Goal: Transaction & Acquisition: Book appointment/travel/reservation

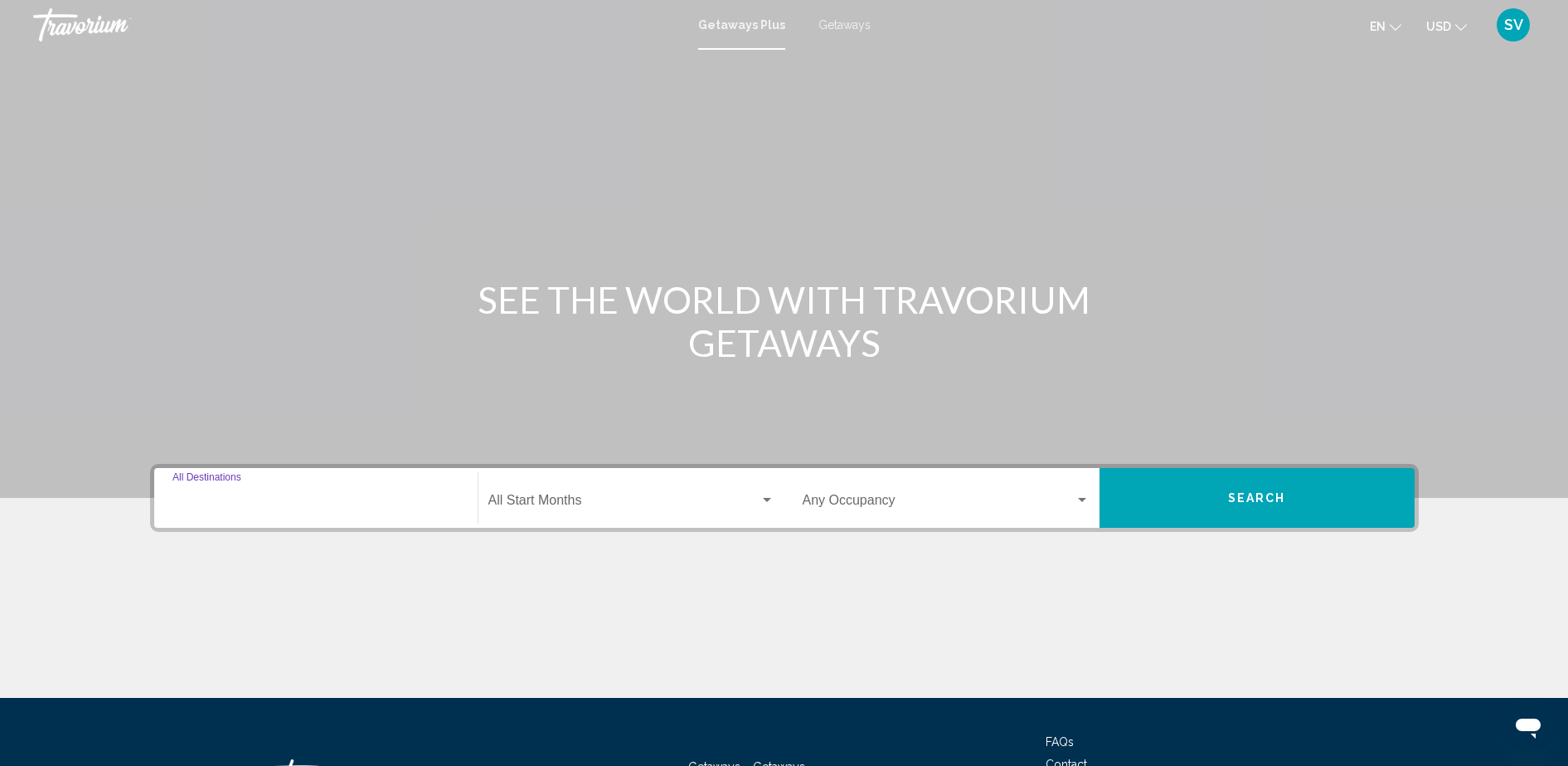
click at [280, 503] on input "Destination All Destinations" at bounding box center [316, 504] width 287 height 15
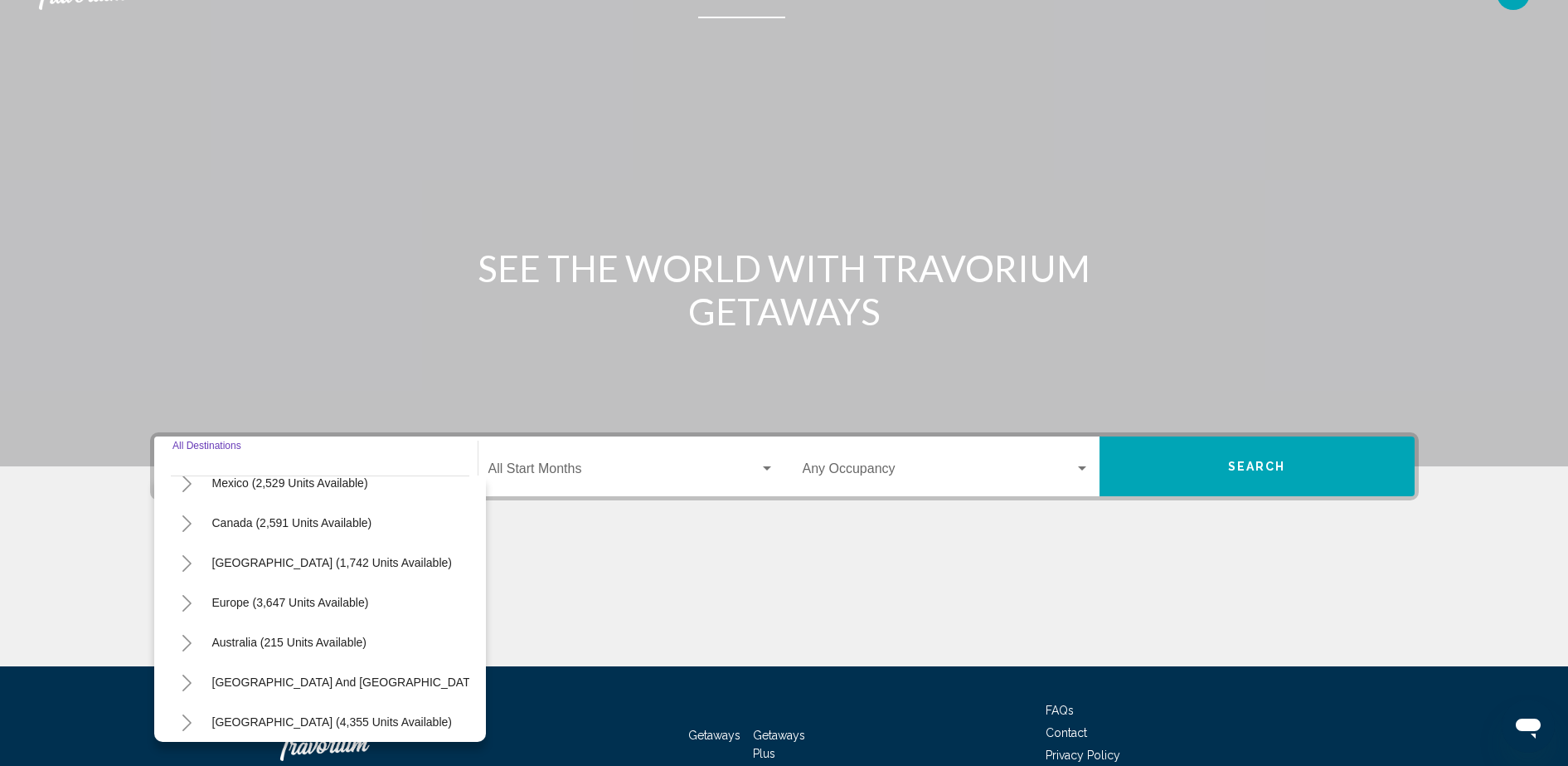
scroll to position [77, 0]
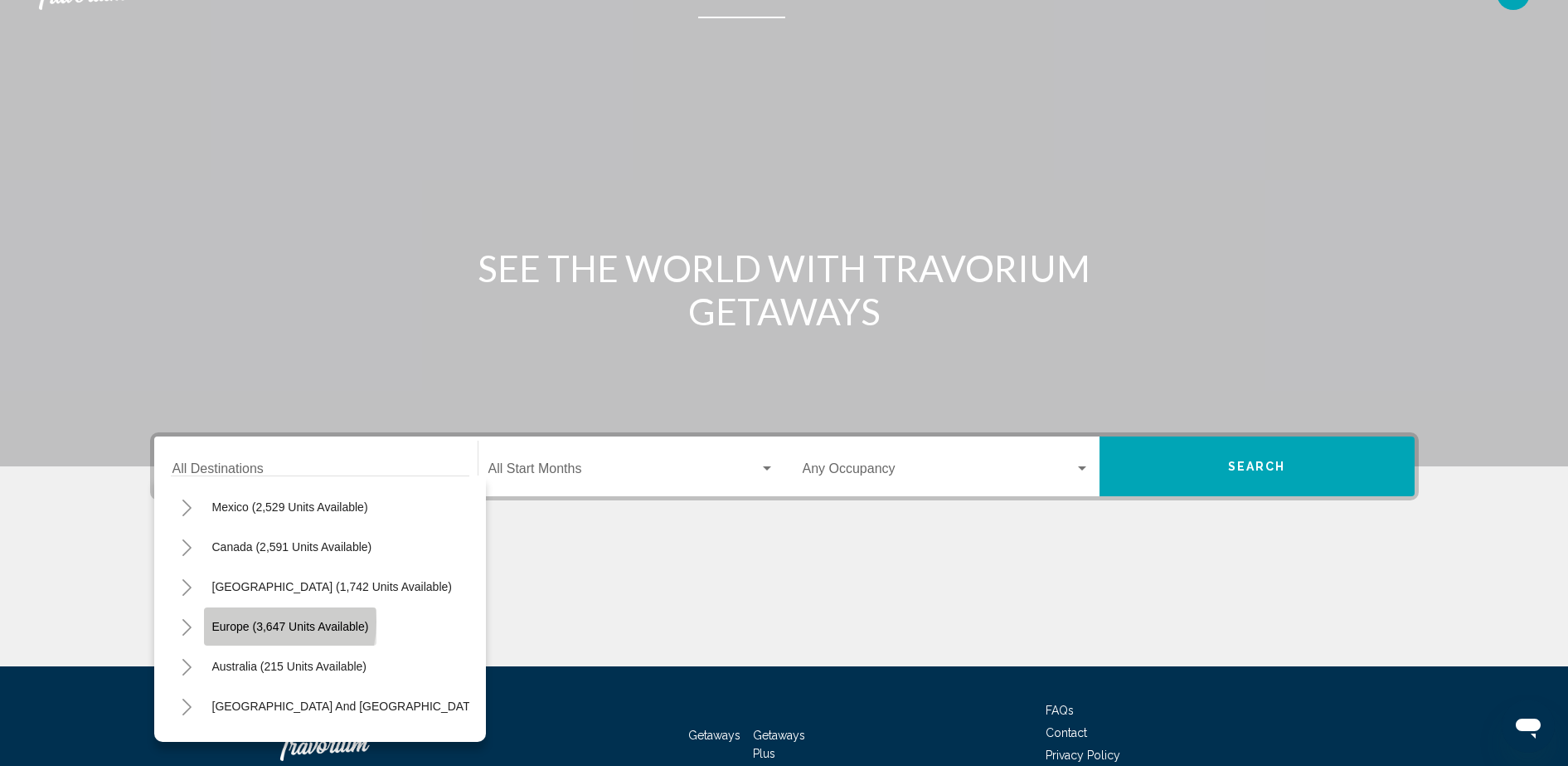
click at [254, 621] on span "Europe (3,647 units available)" at bounding box center [290, 626] width 157 height 13
type input "**********"
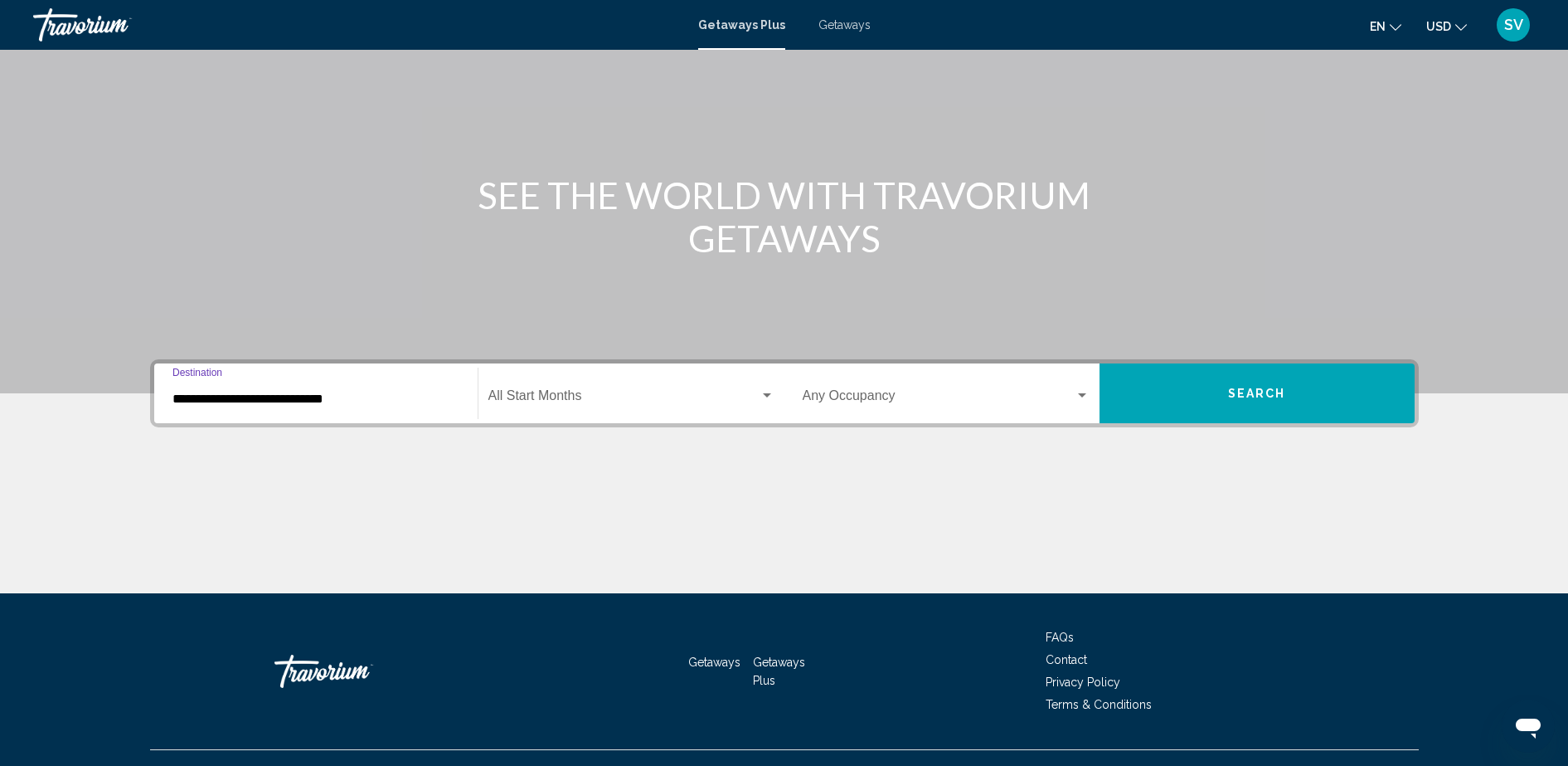
scroll to position [135, 0]
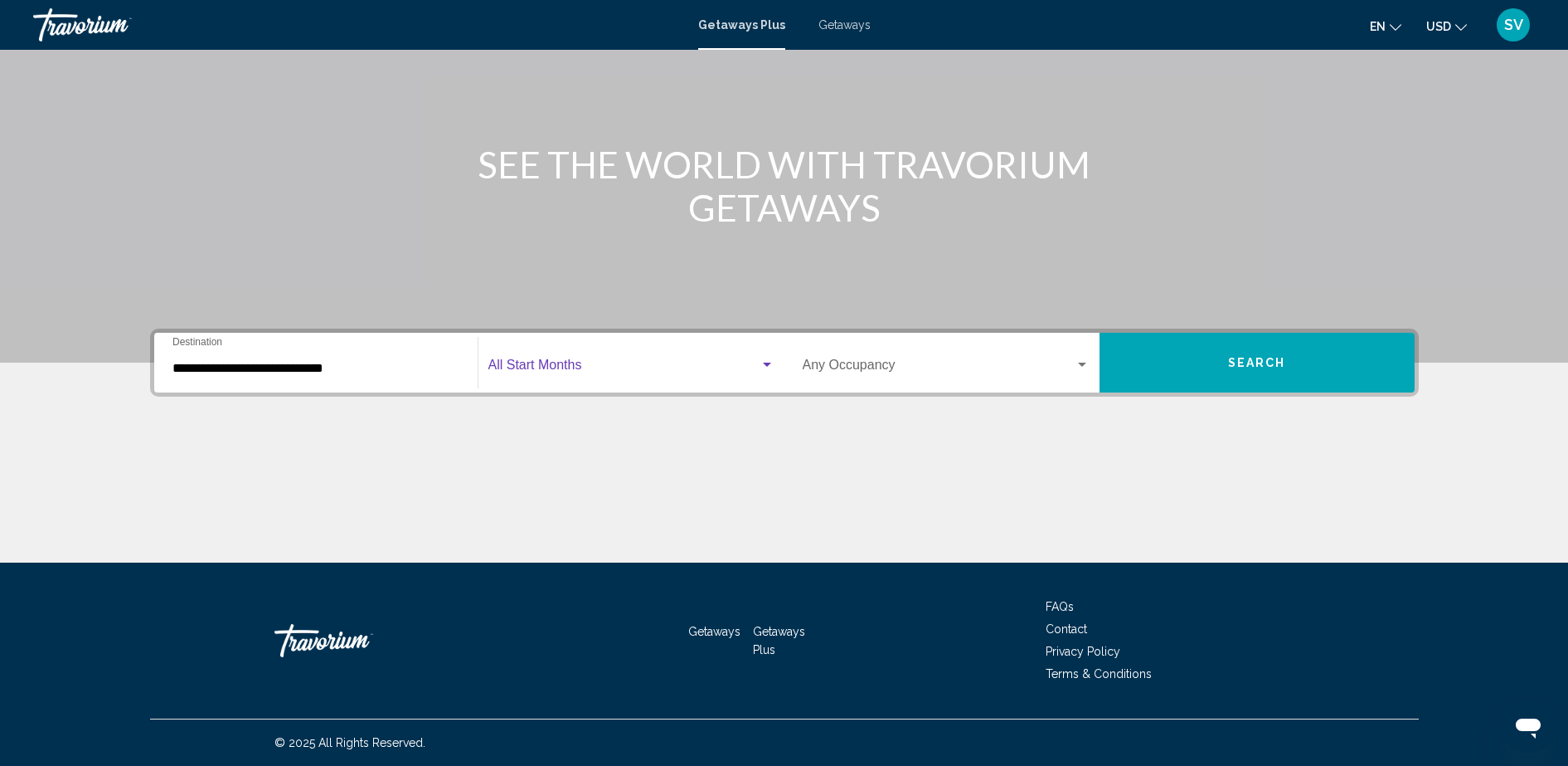
click at [573, 371] on span "Search widget" at bounding box center [624, 368] width 271 height 15
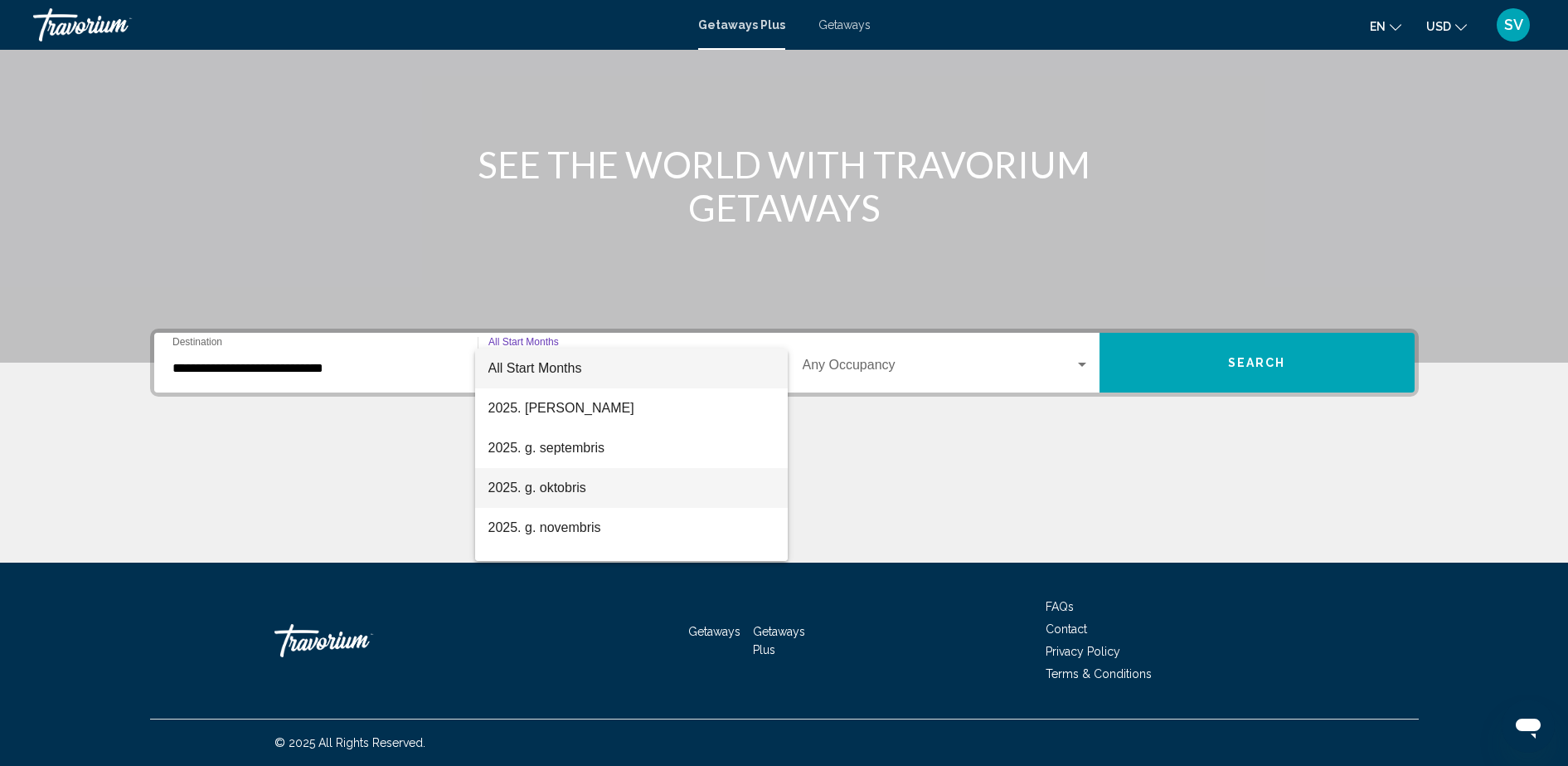
click at [589, 482] on span "2025. g. oktobris" at bounding box center [632, 488] width 286 height 39
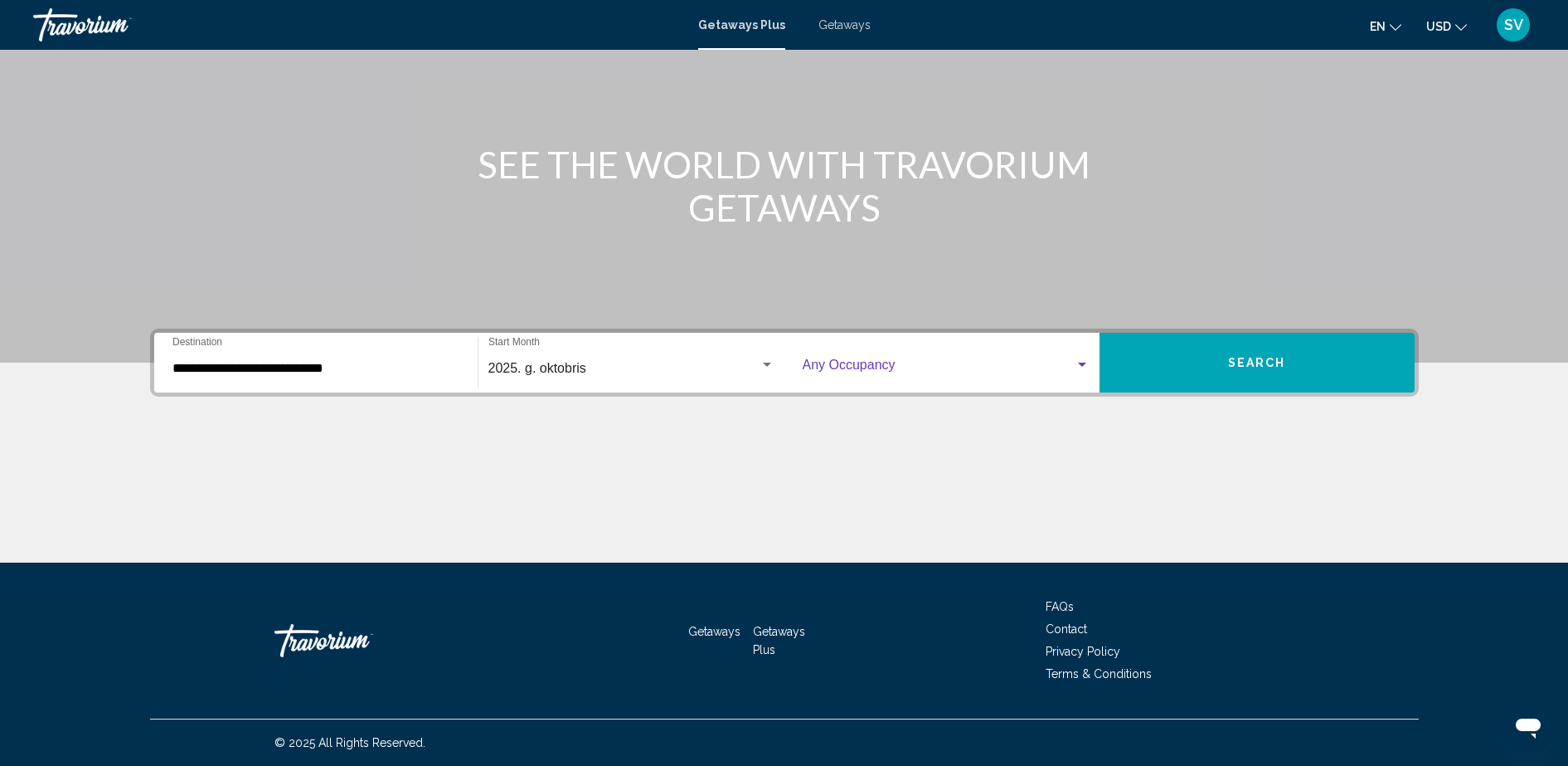
click at [875, 360] on span "Search widget" at bounding box center [939, 368] width 272 height 15
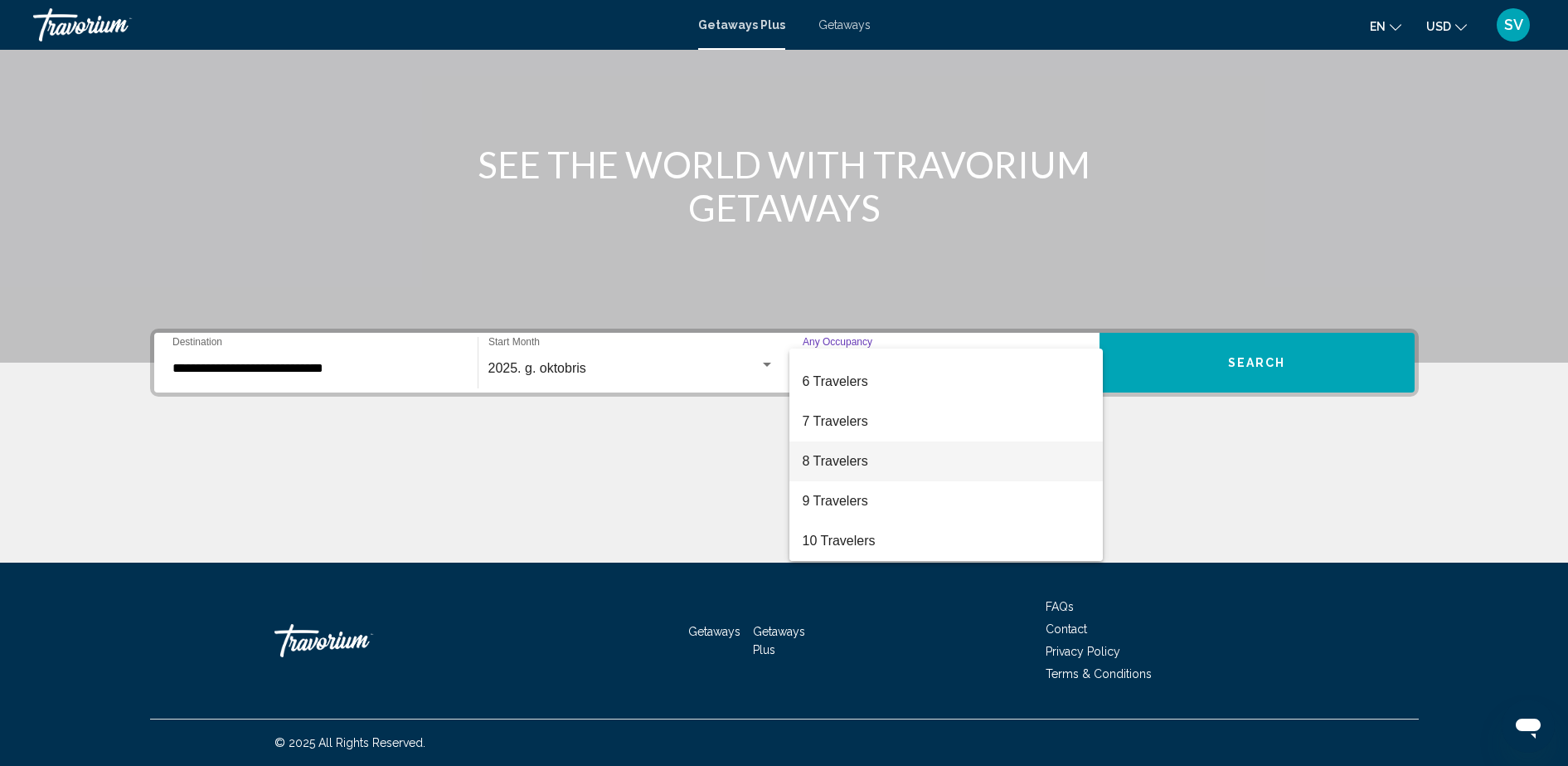
scroll to position [83, 0]
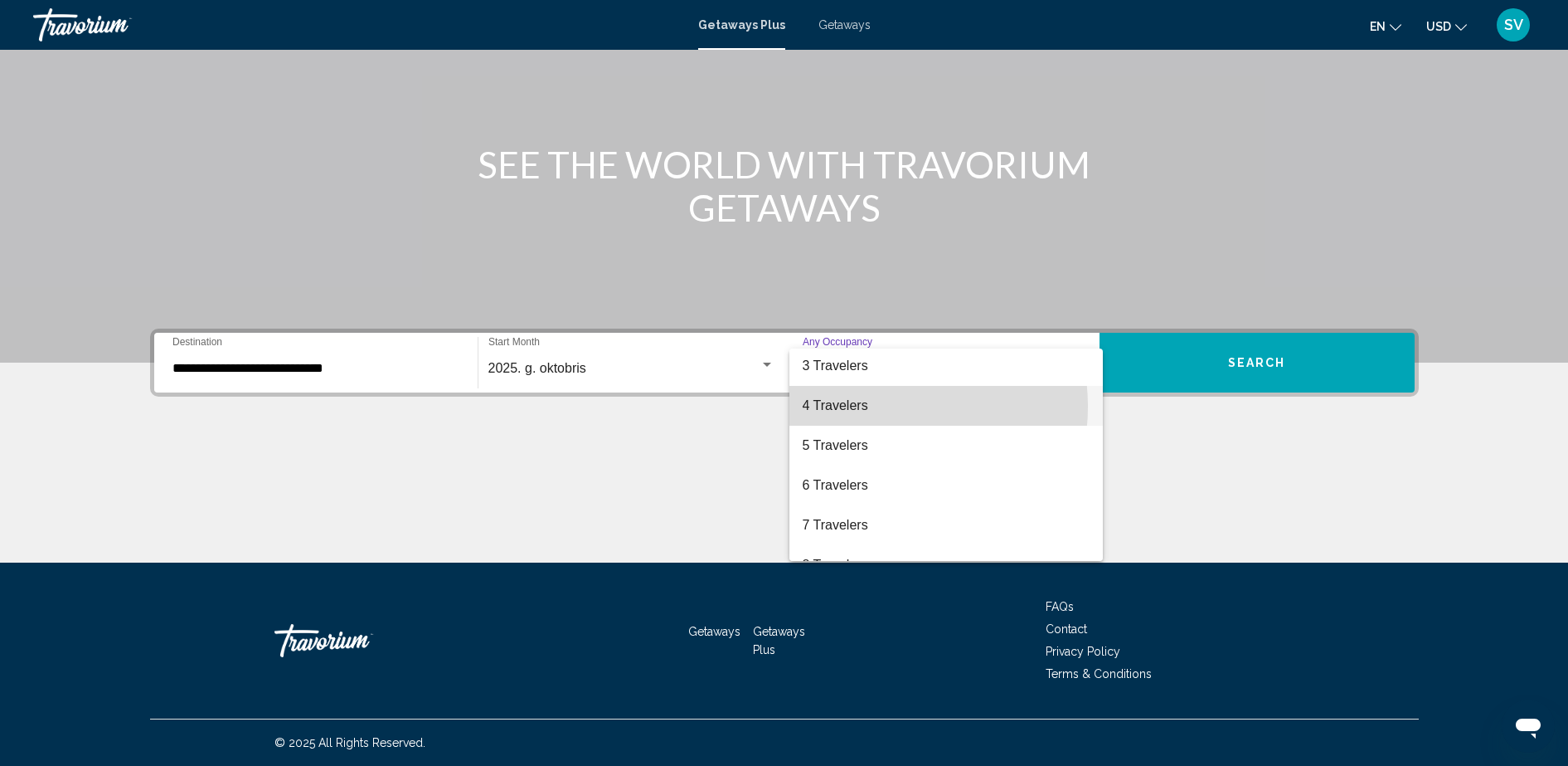
click at [874, 406] on span "4 Travelers" at bounding box center [947, 406] width 287 height 39
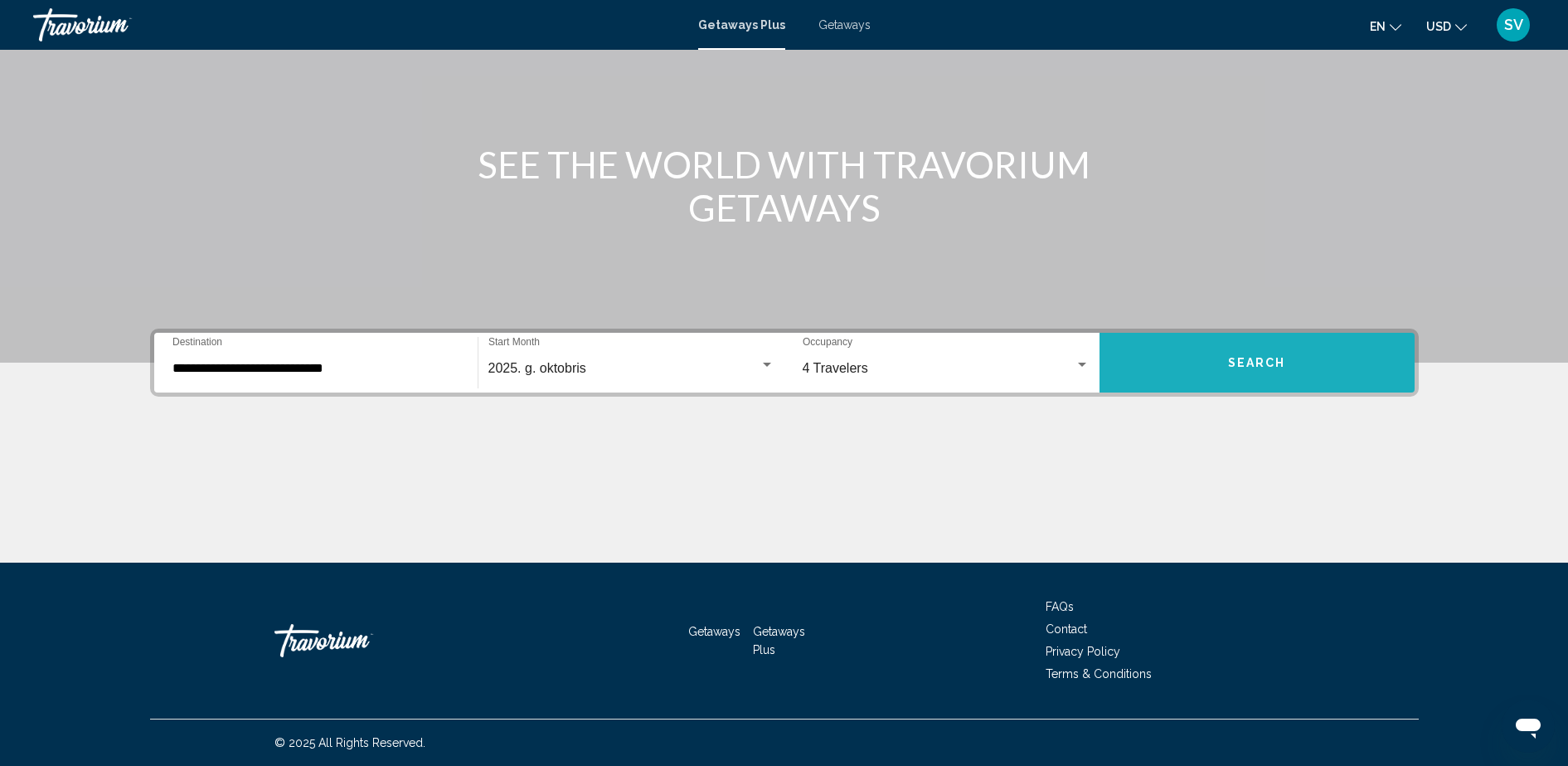
click at [1210, 372] on button "Search" at bounding box center [1257, 362] width 315 height 60
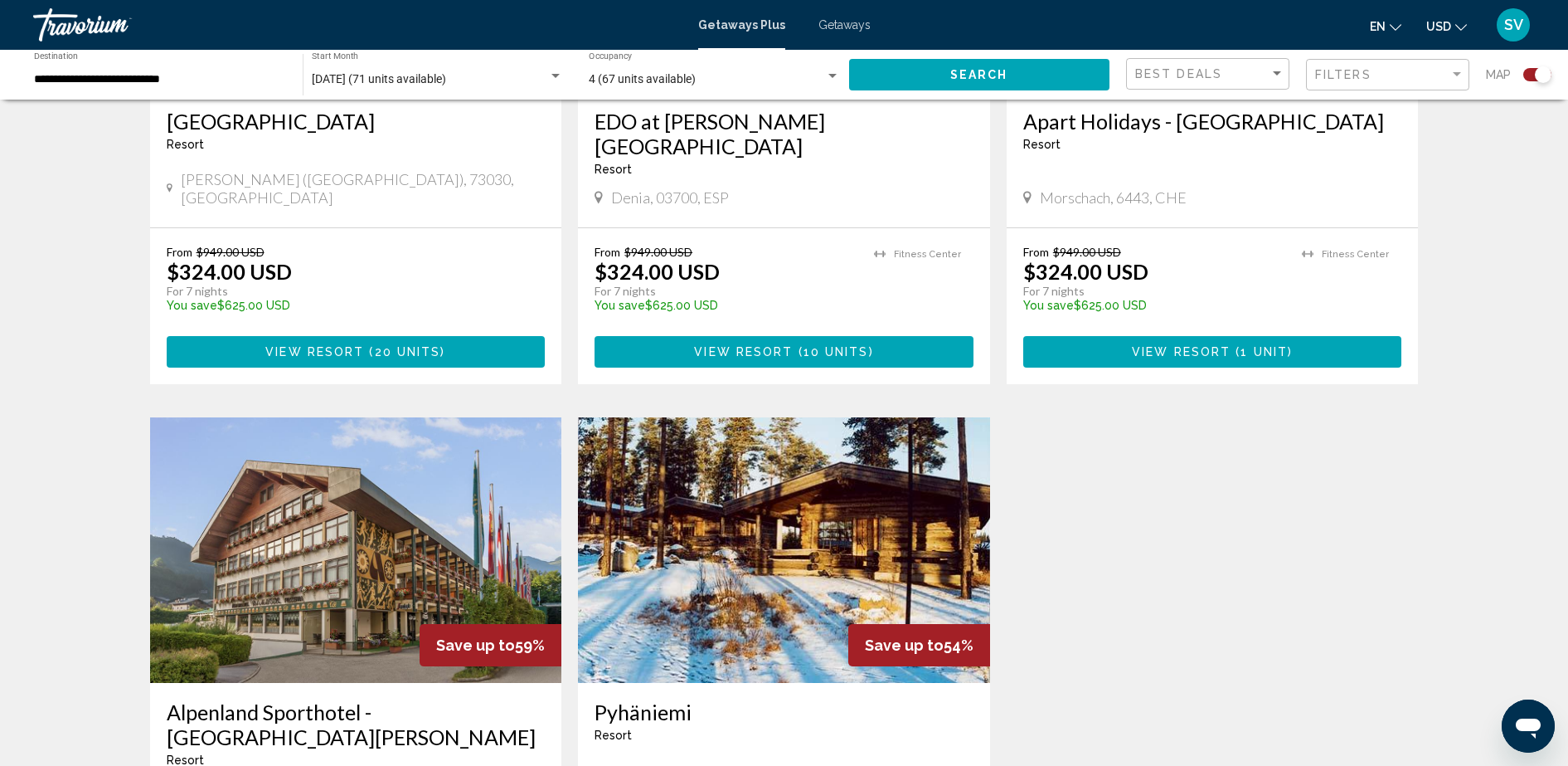
scroll to position [1141, 0]
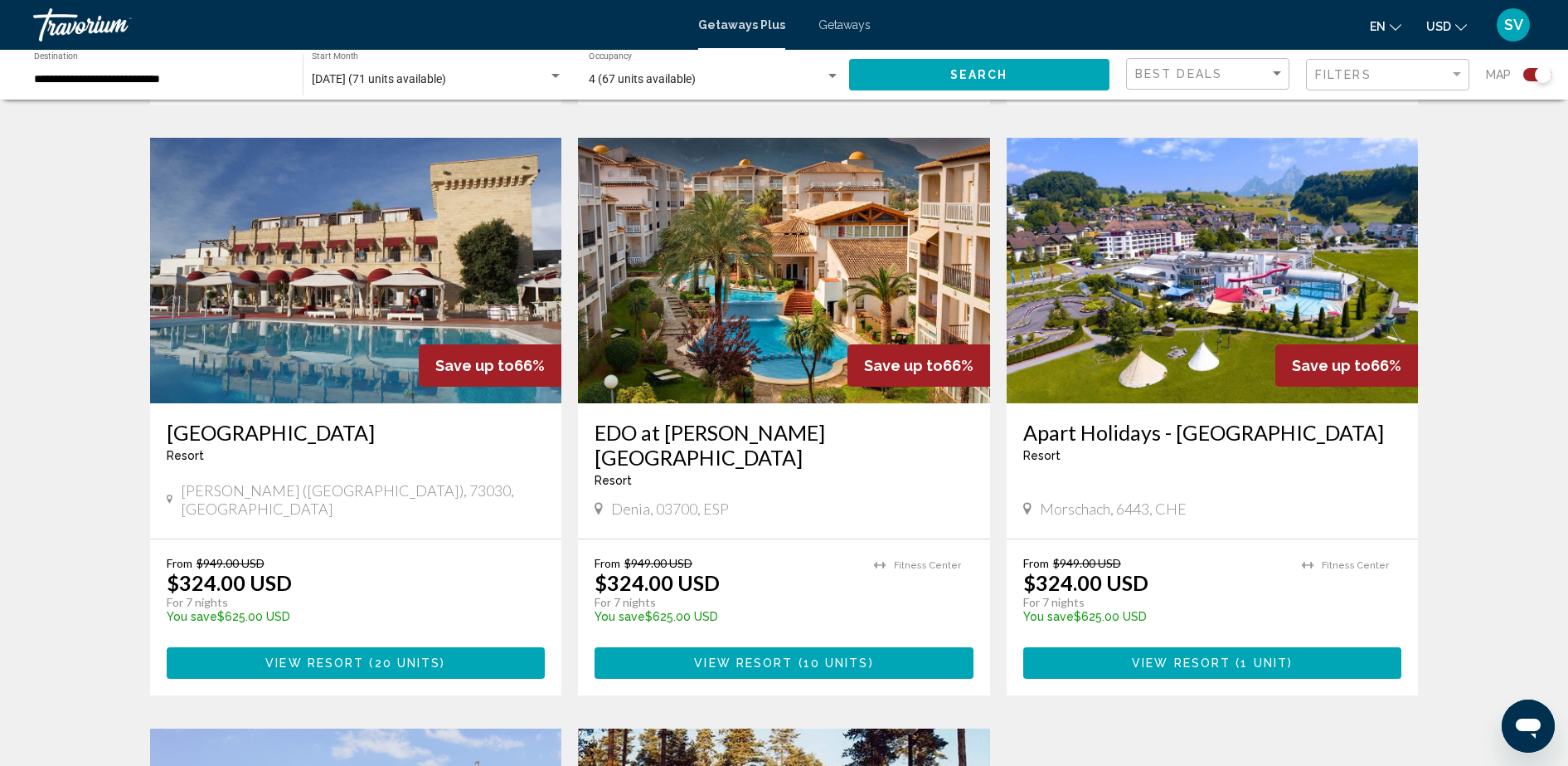
click at [1174, 288] on img "Main content" at bounding box center [1212, 270] width 412 height 266
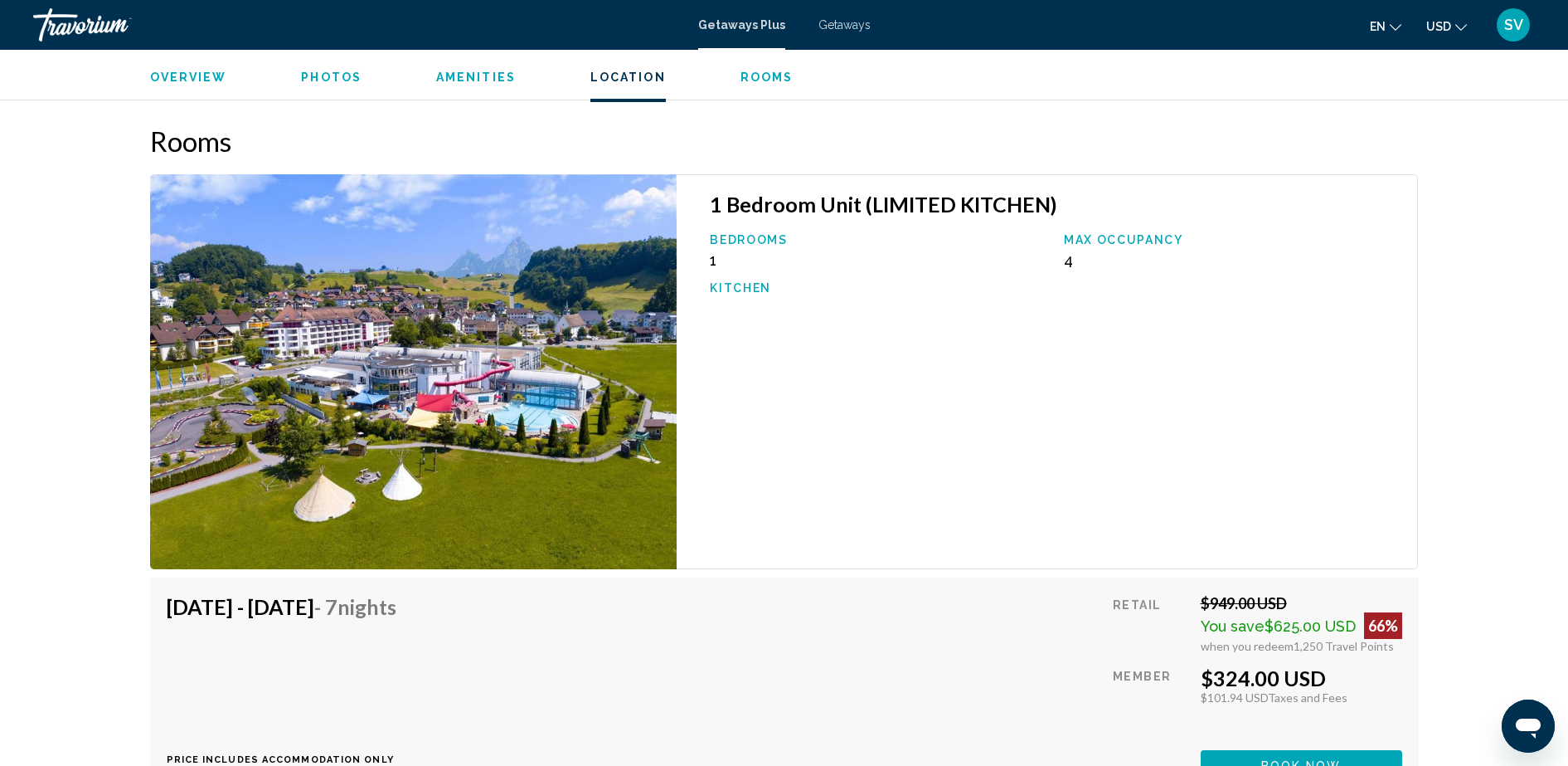
scroll to position [2593, 0]
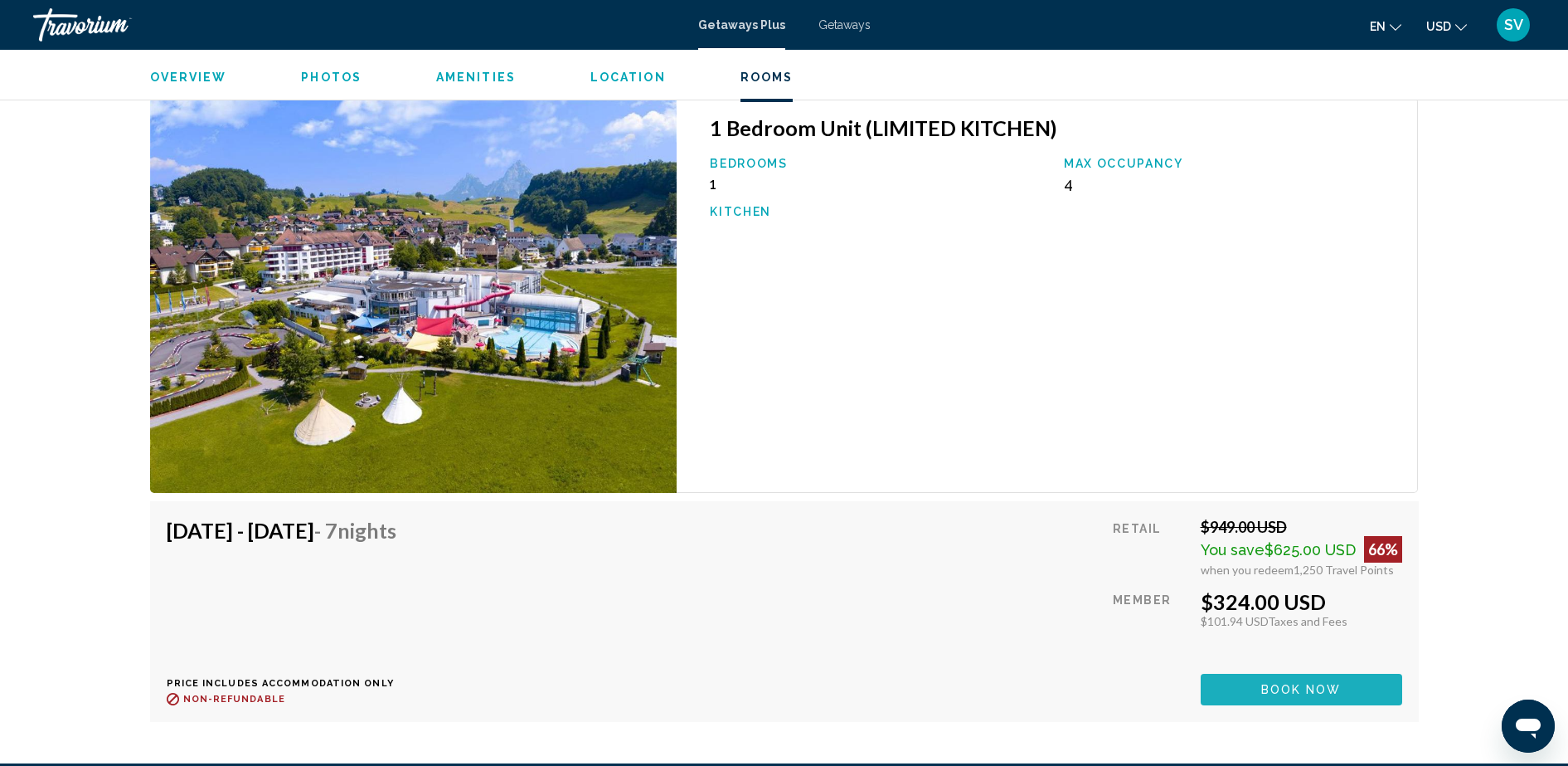
click at [1320, 683] on span "Book now" at bounding box center [1302, 690] width 81 height 13
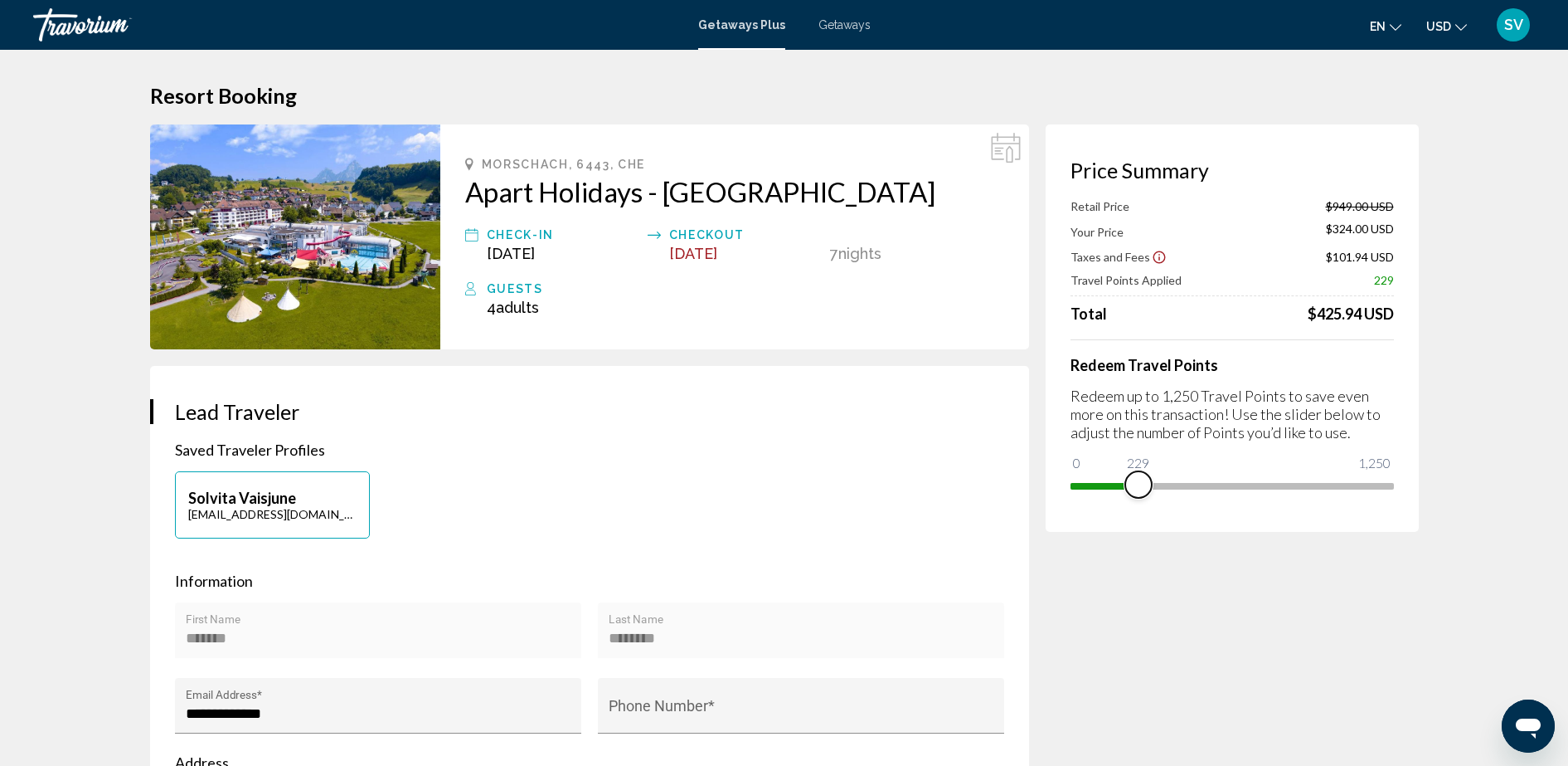
drag, startPoint x: 1364, startPoint y: 480, endPoint x: 1138, endPoint y: 477, distance: 226.0
click at [1138, 477] on span "Main content" at bounding box center [1138, 484] width 26 height 26
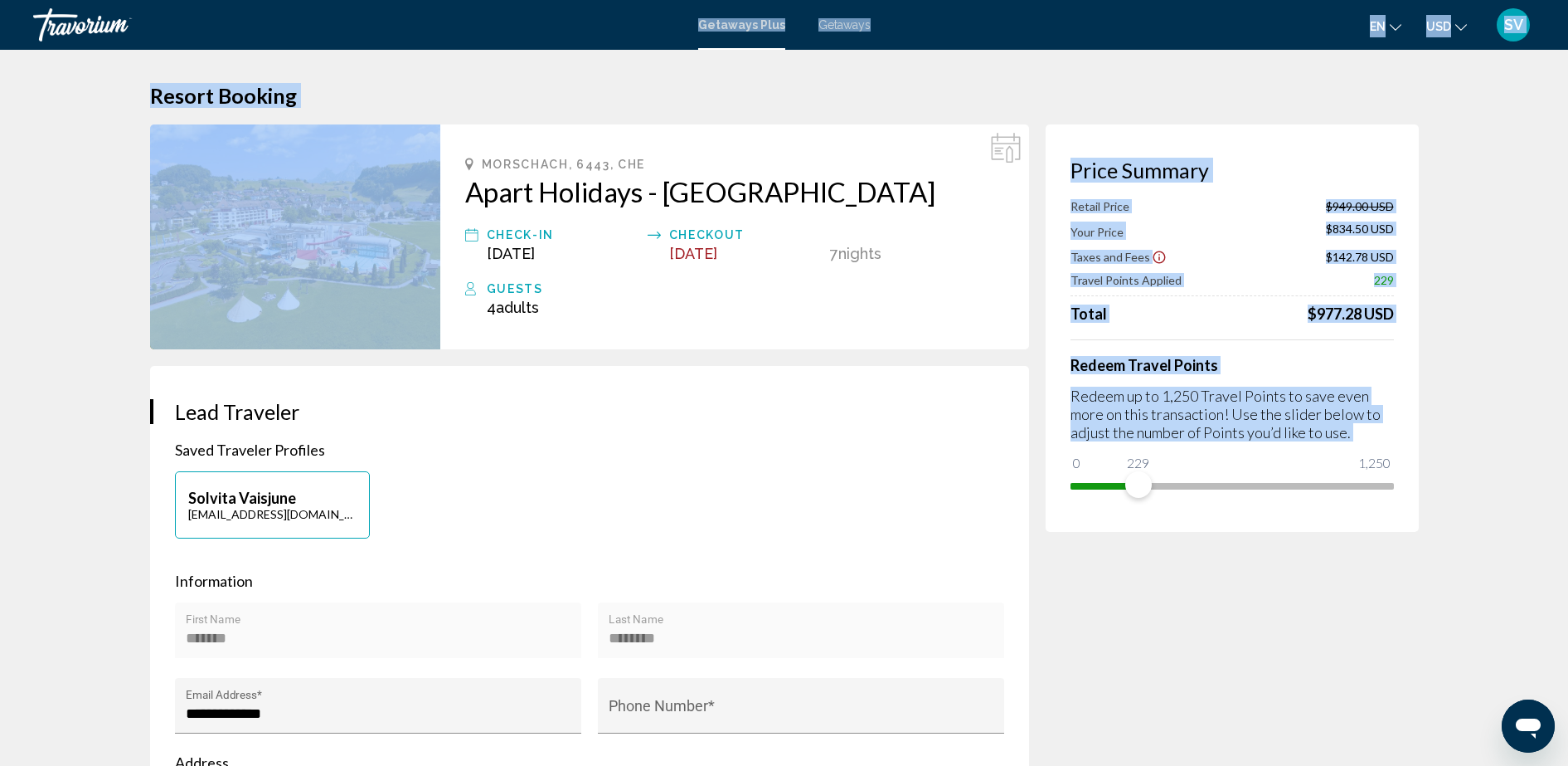
drag, startPoint x: 1139, startPoint y: 443, endPoint x: 1158, endPoint y: 449, distance: 19.9
click at [1158, 449] on div "Skip to main content Getaways Plus Getaways en English Español Français Italian…" at bounding box center [784, 383] width 1568 height 766
drag, startPoint x: 1158, startPoint y: 449, endPoint x: 1146, endPoint y: 477, distance: 30.5
click at [1146, 477] on span "Main content" at bounding box center [1144, 484] width 26 height 26
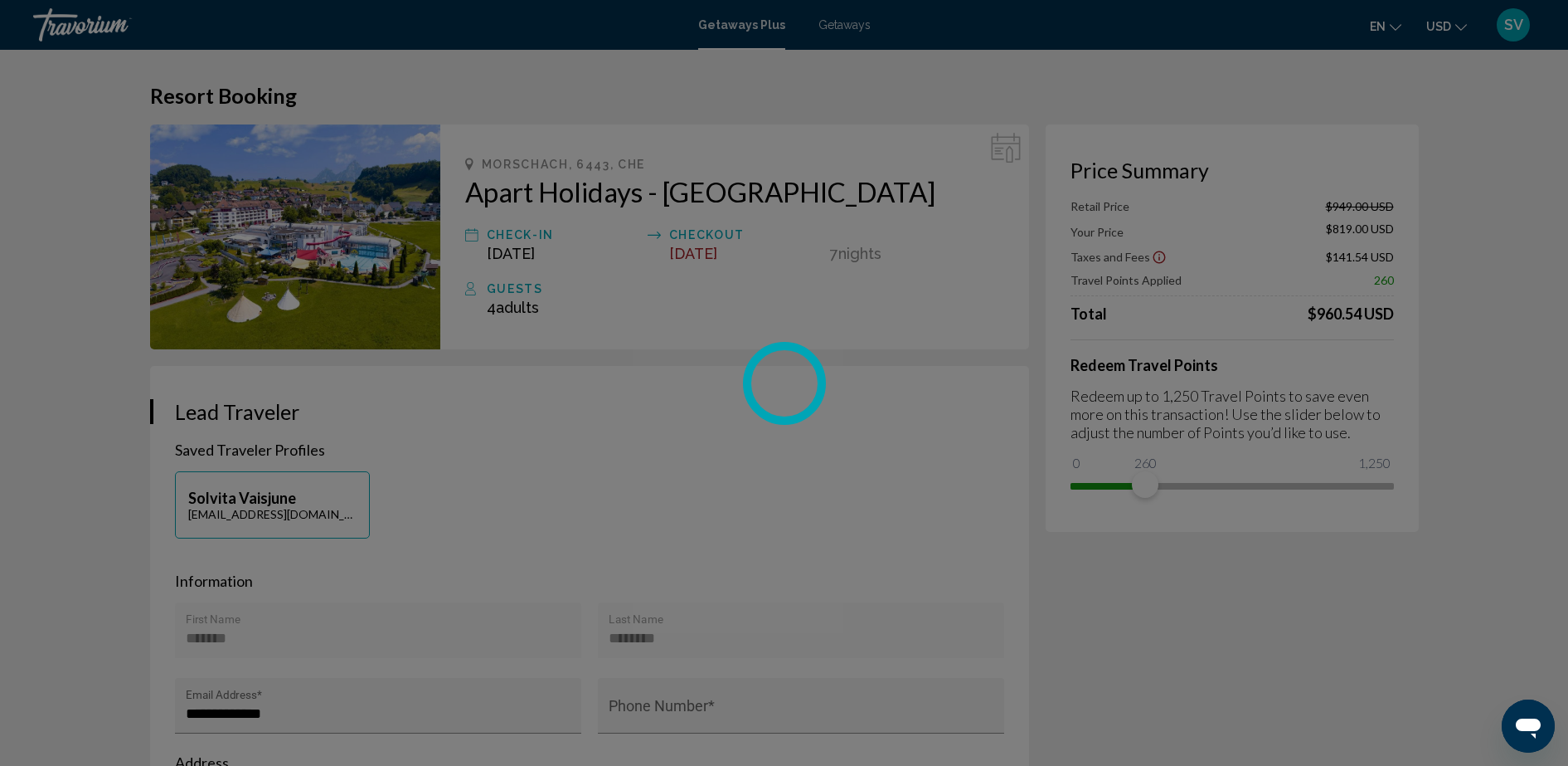
click at [1152, 450] on div "Skip to main content Getaways Plus Getaways en English Español Français Italian…" at bounding box center [784, 383] width 1568 height 766
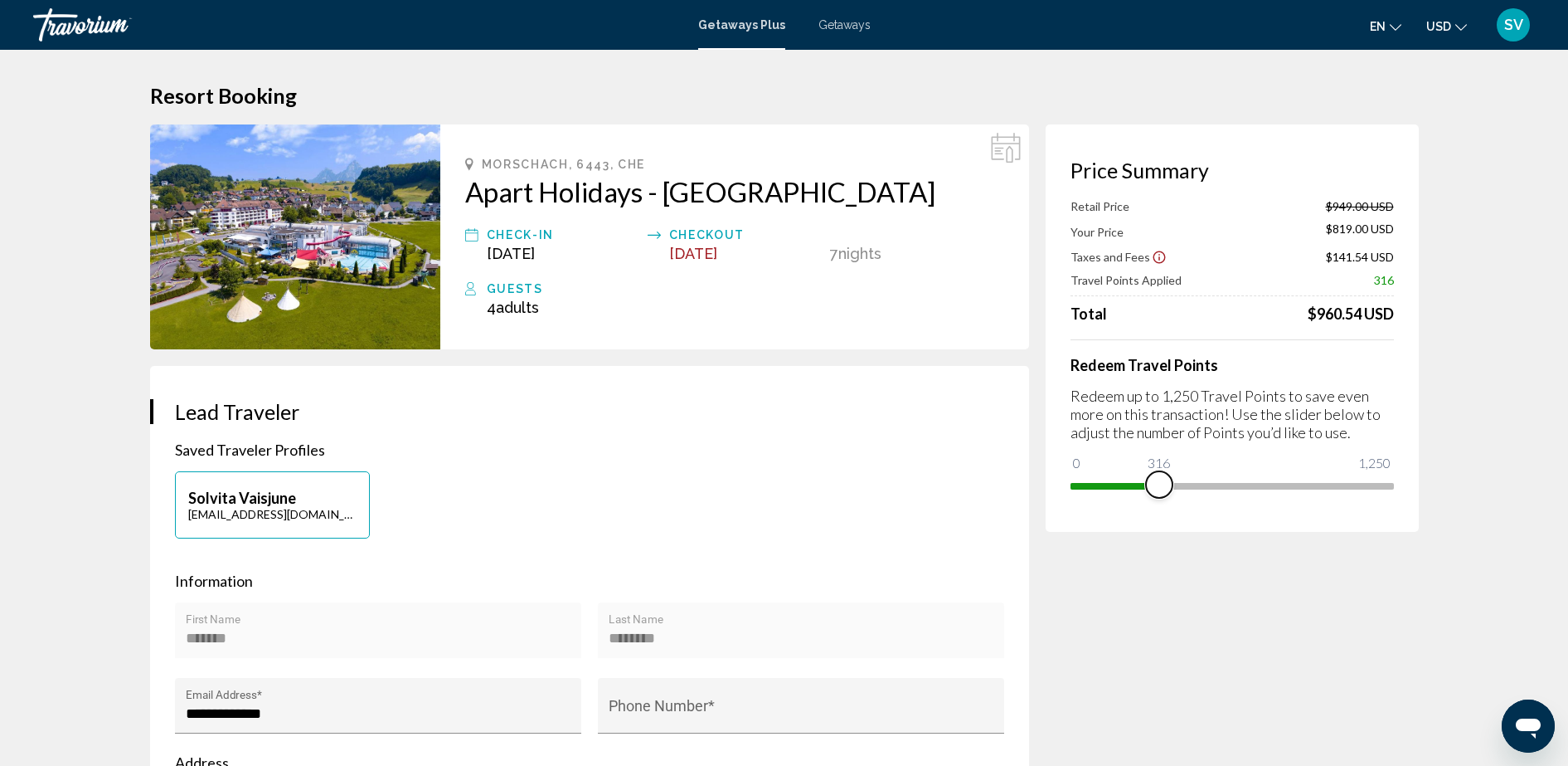
drag, startPoint x: 1149, startPoint y: 479, endPoint x: 1161, endPoint y: 483, distance: 12.6
click at [1161, 483] on span "Main content" at bounding box center [1160, 484] width 26 height 26
drag, startPoint x: 1189, startPoint y: 483, endPoint x: 1222, endPoint y: 491, distance: 34.0
click at [1222, 491] on span "Main content" at bounding box center [1222, 484] width 26 height 26
drag, startPoint x: 1256, startPoint y: 487, endPoint x: 1286, endPoint y: 493, distance: 30.6
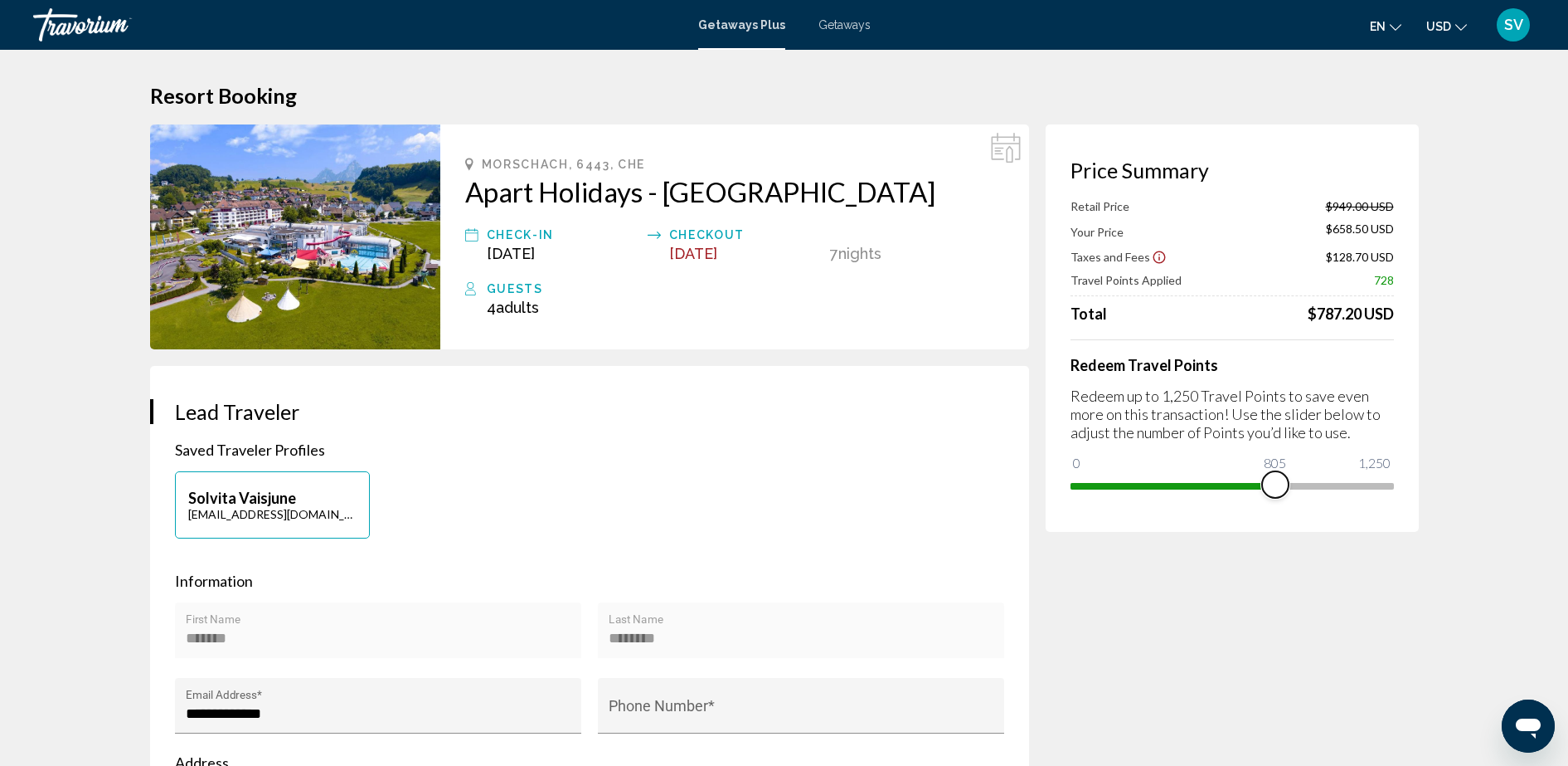
click at [1286, 493] on span "Main content" at bounding box center [1275, 484] width 26 height 26
drag, startPoint x: 1286, startPoint y: 483, endPoint x: 1365, endPoint y: 495, distance: 79.9
click at [1365, 495] on span "Main content" at bounding box center [1360, 484] width 26 height 26
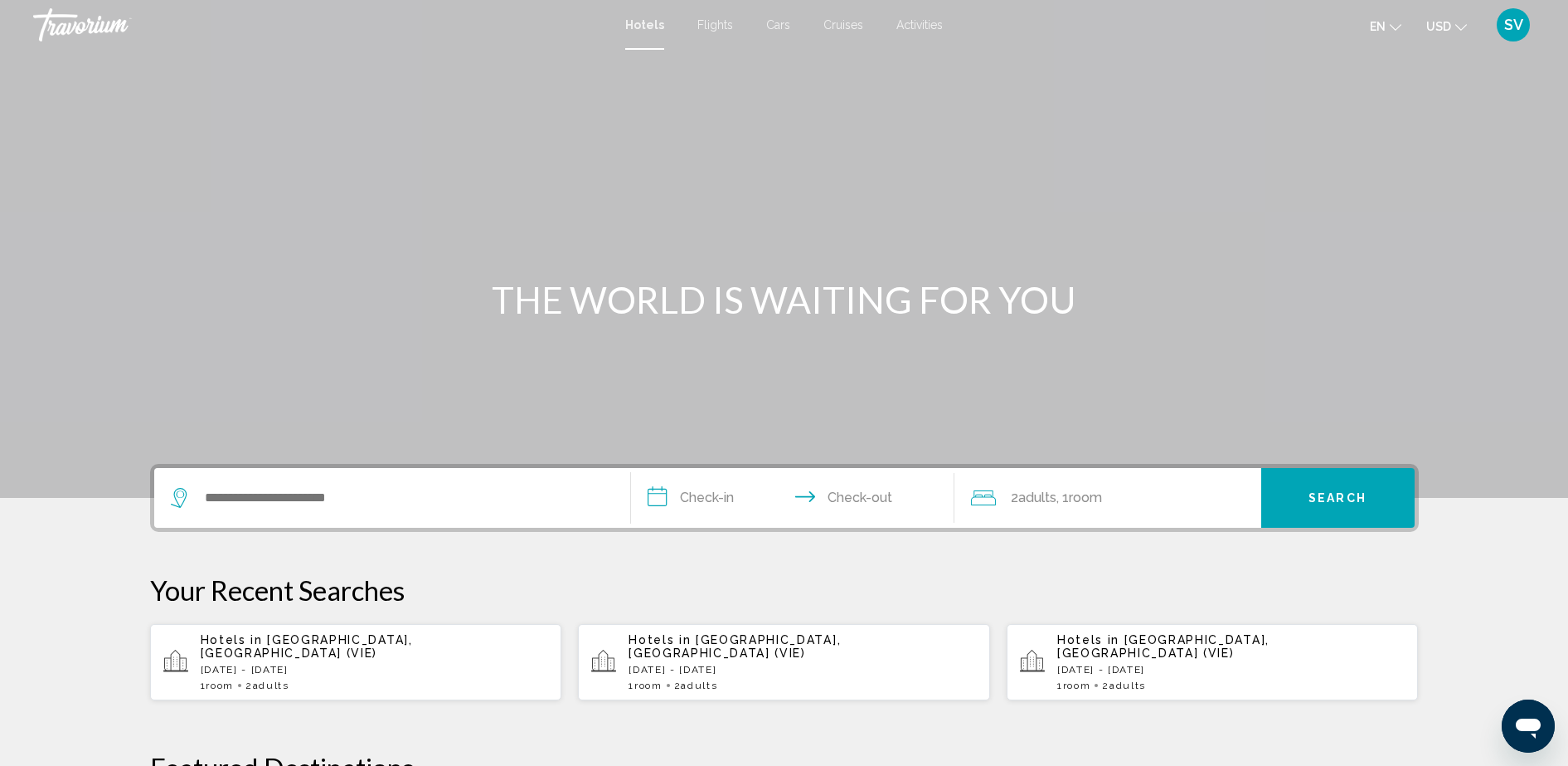
click at [1518, 17] on span "SV" at bounding box center [1514, 25] width 19 height 17
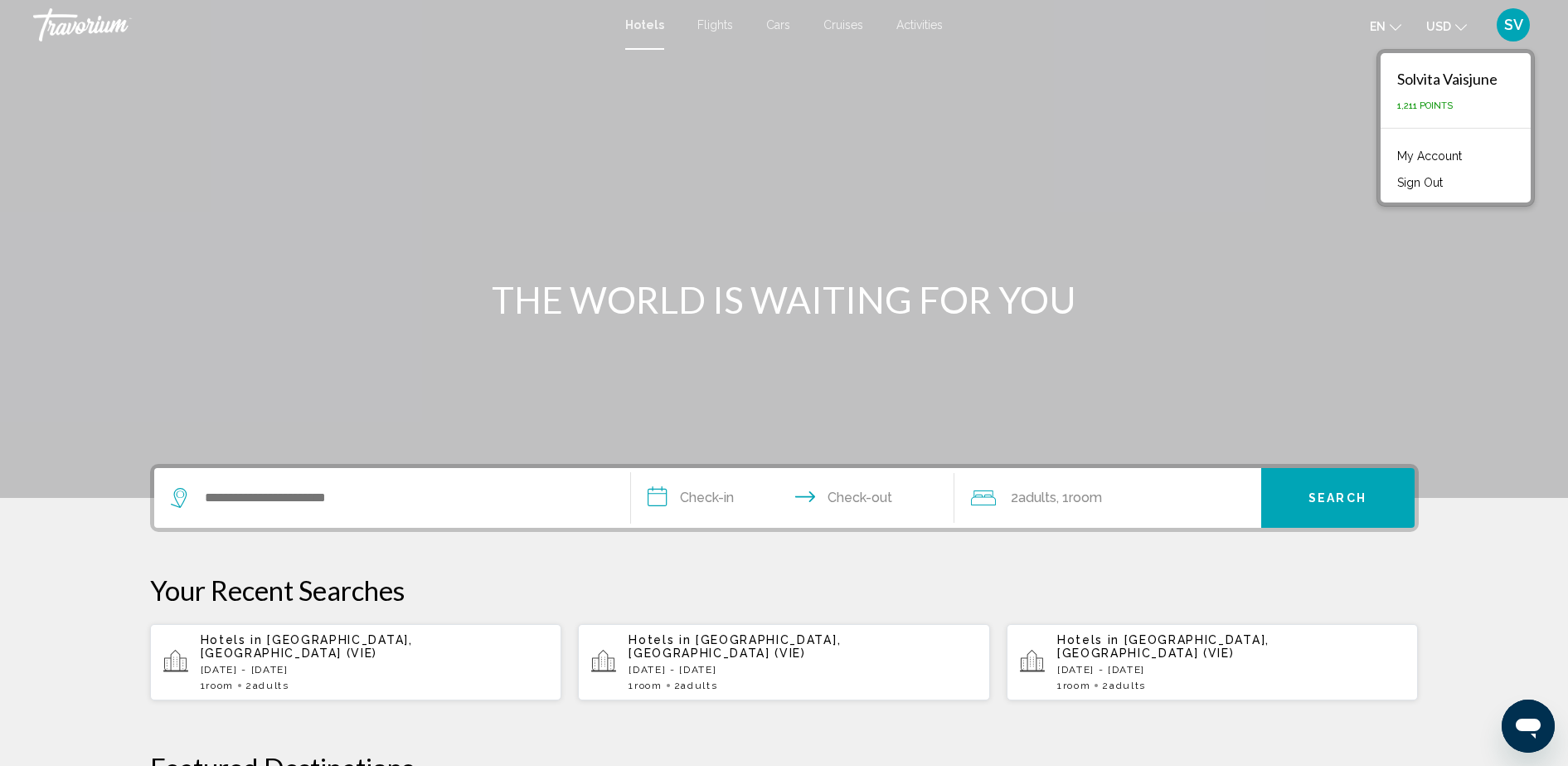
click at [1429, 106] on span "1,211 Points" at bounding box center [1424, 105] width 55 height 10
click at [1428, 158] on link "My Account" at bounding box center [1430, 156] width 82 height 22
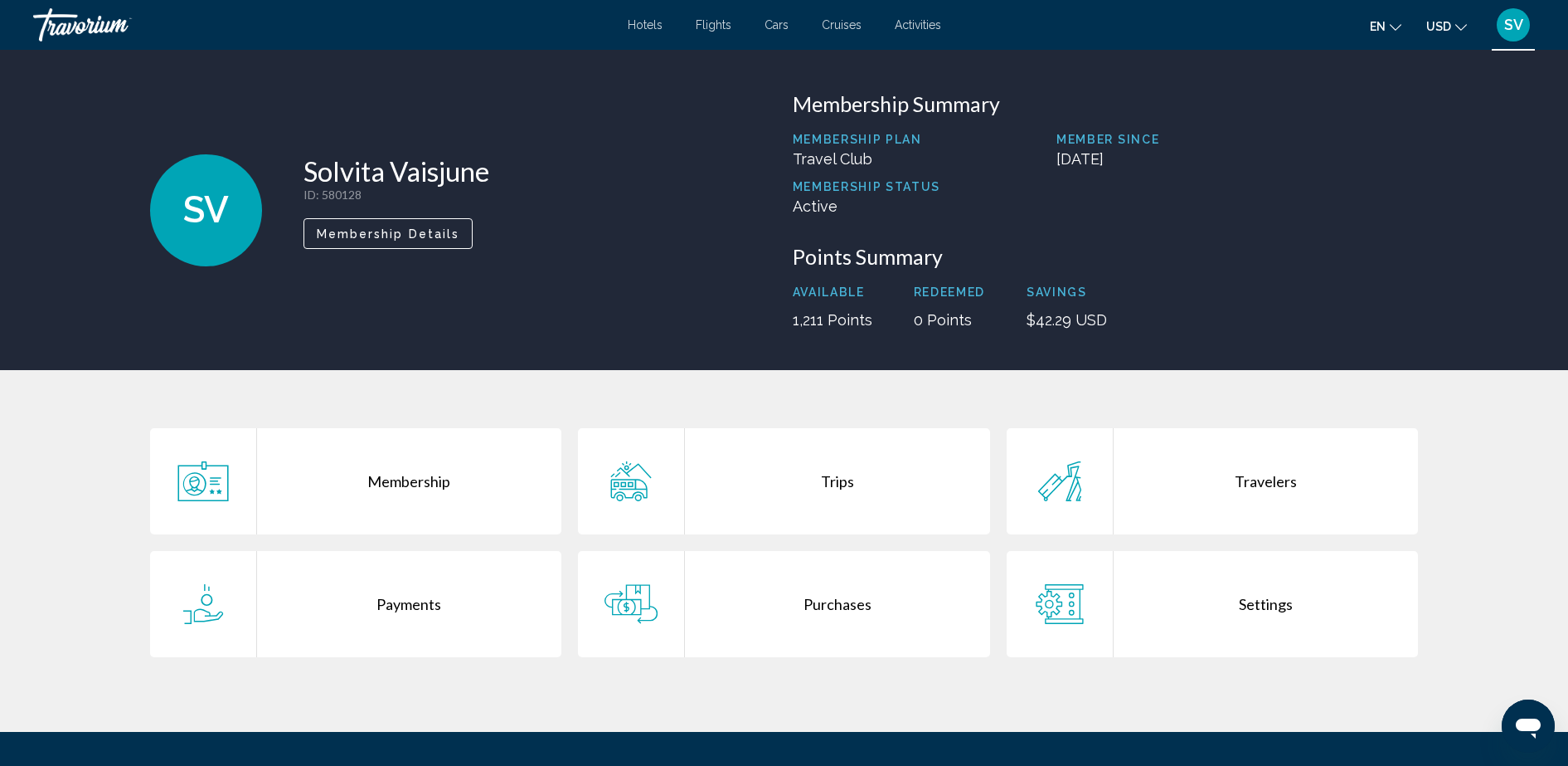
click at [856, 479] on div "Trips" at bounding box center [837, 481] width 305 height 106
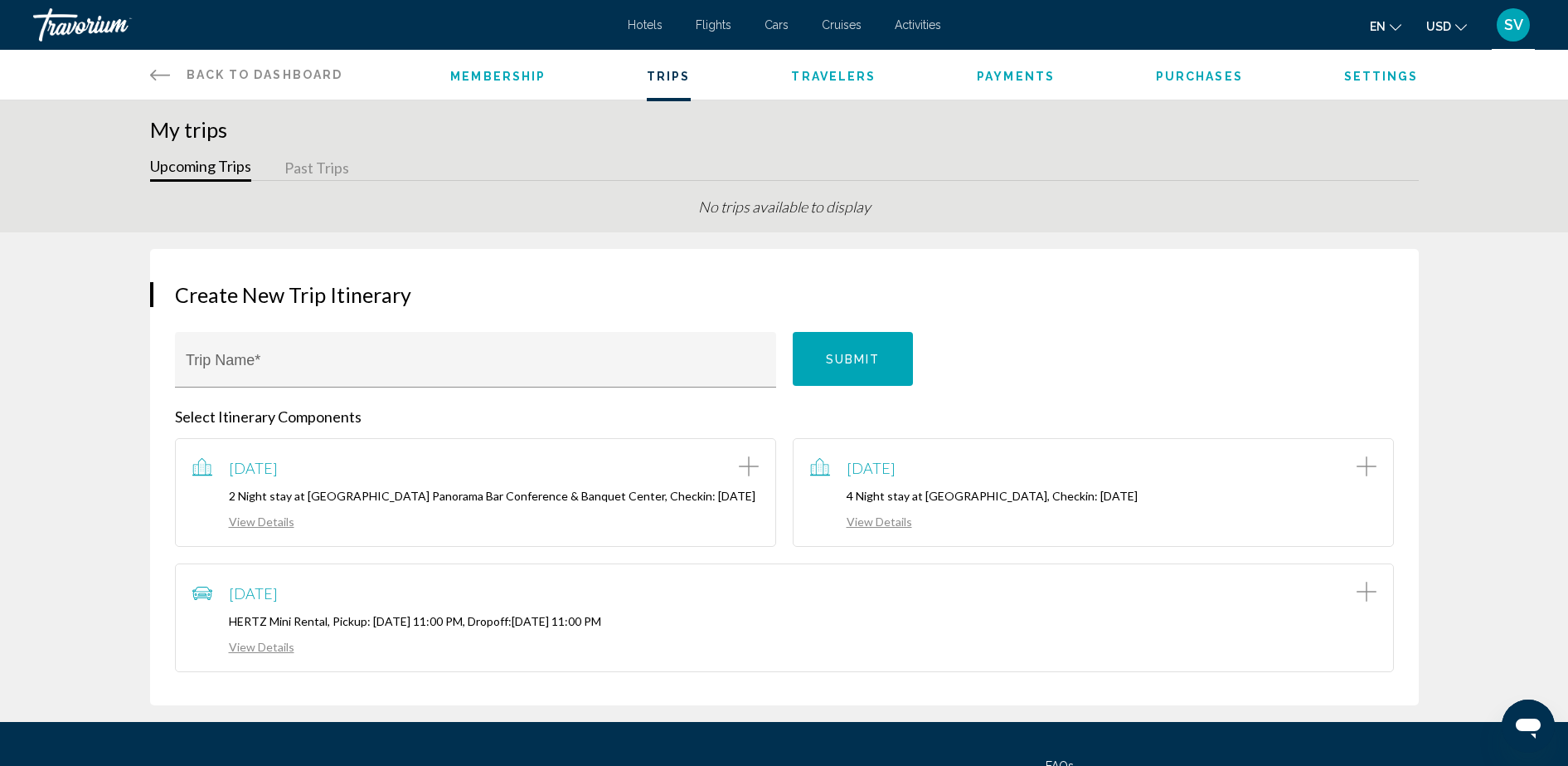
click at [714, 22] on span "Flights" at bounding box center [714, 24] width 36 height 13
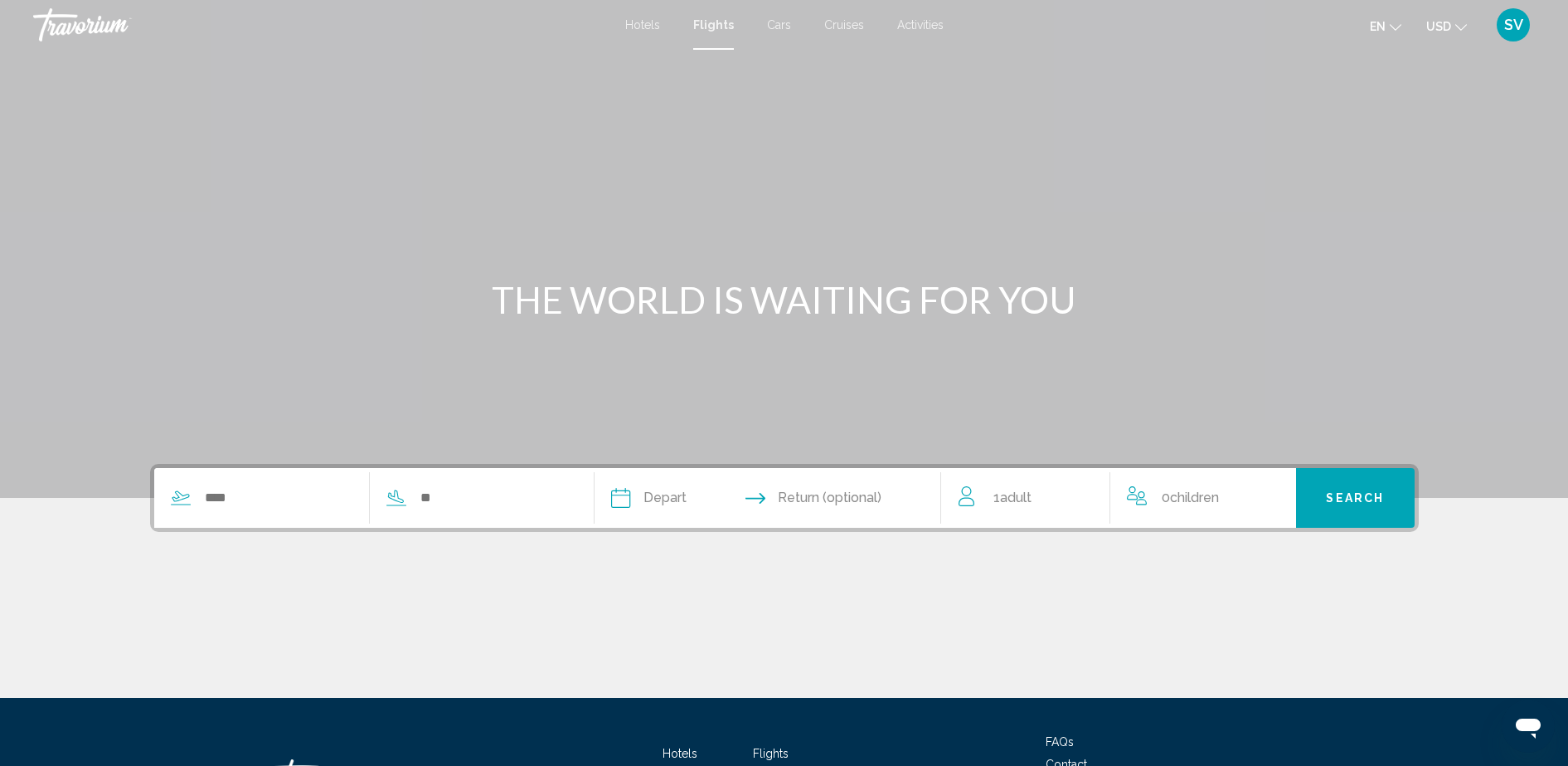
click at [783, 24] on span "Cars" at bounding box center [780, 24] width 24 height 13
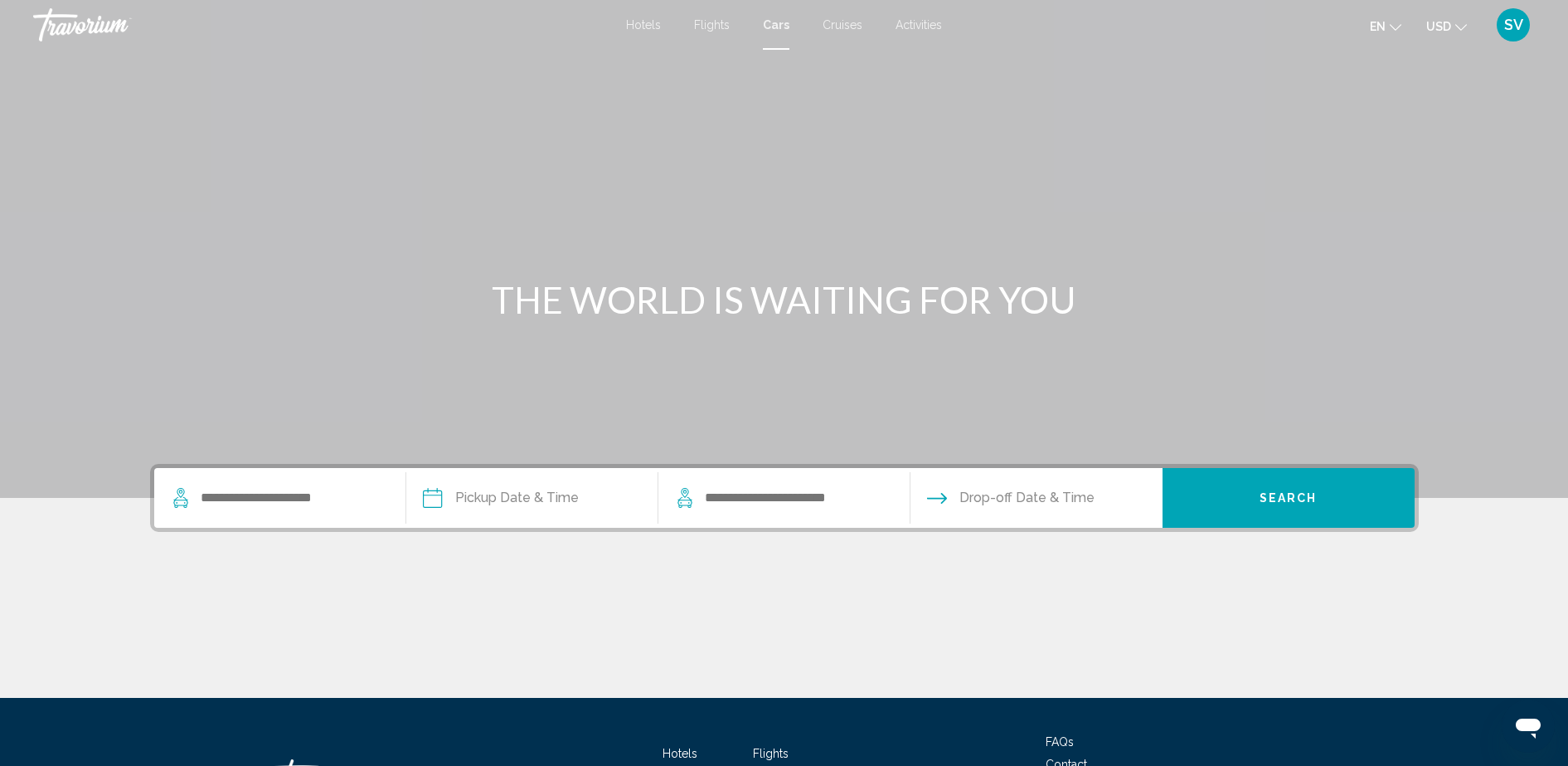
click at [846, 25] on span "Cruises" at bounding box center [843, 24] width 39 height 13
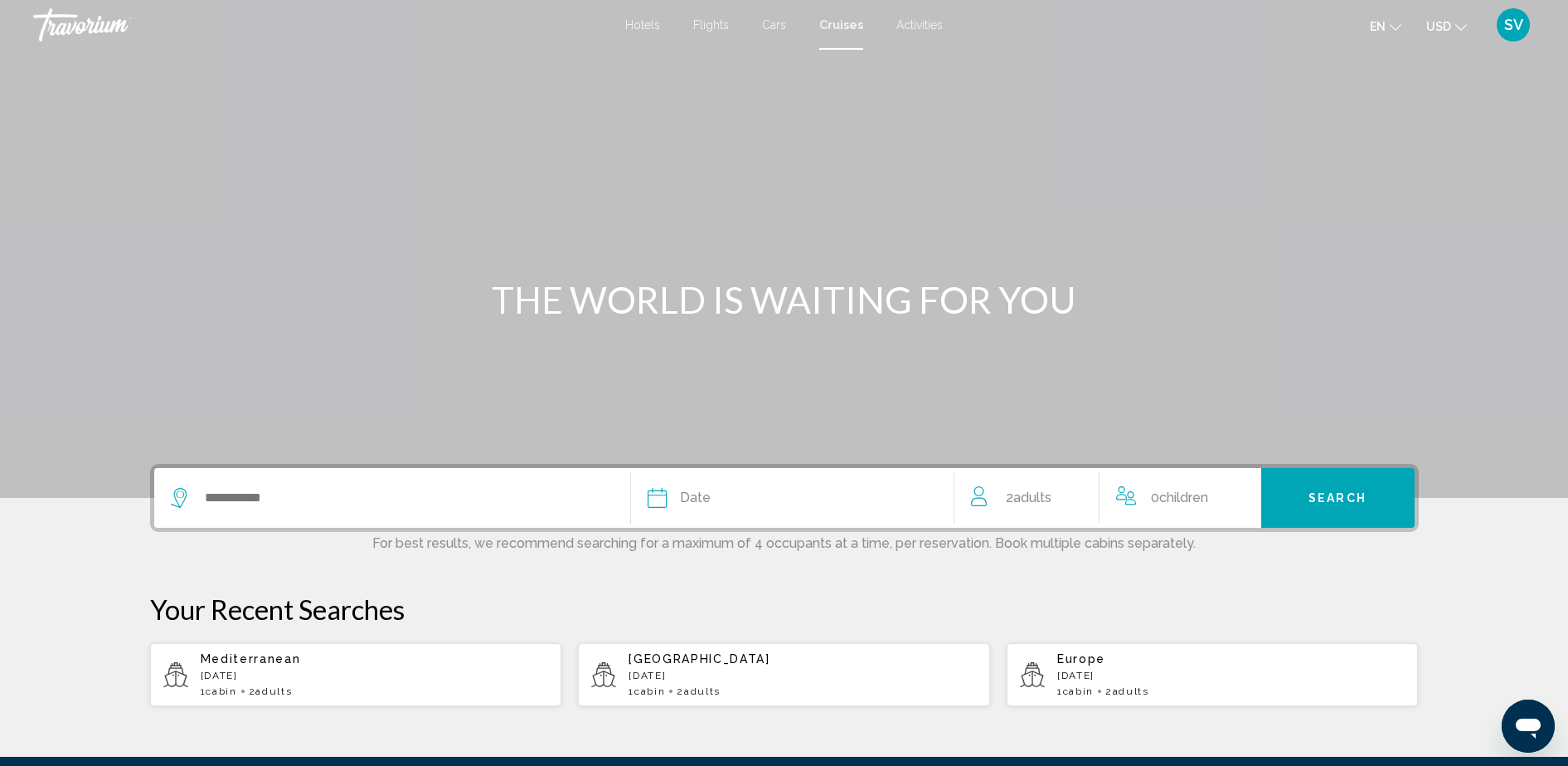
click at [896, 18] on span "Activities" at bounding box center [919, 24] width 46 height 13
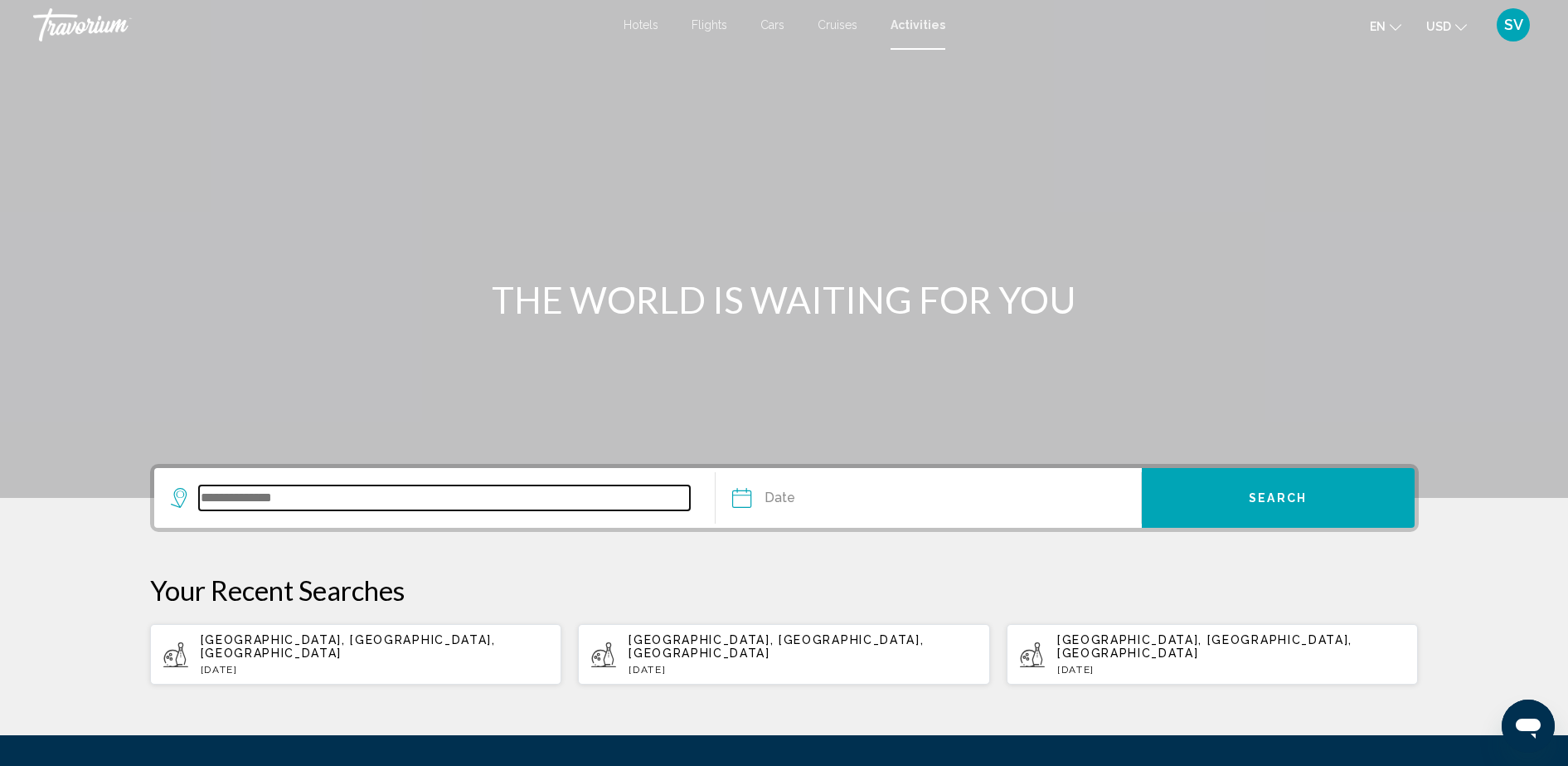
click at [319, 488] on input "Search widget" at bounding box center [445, 498] width 492 height 25
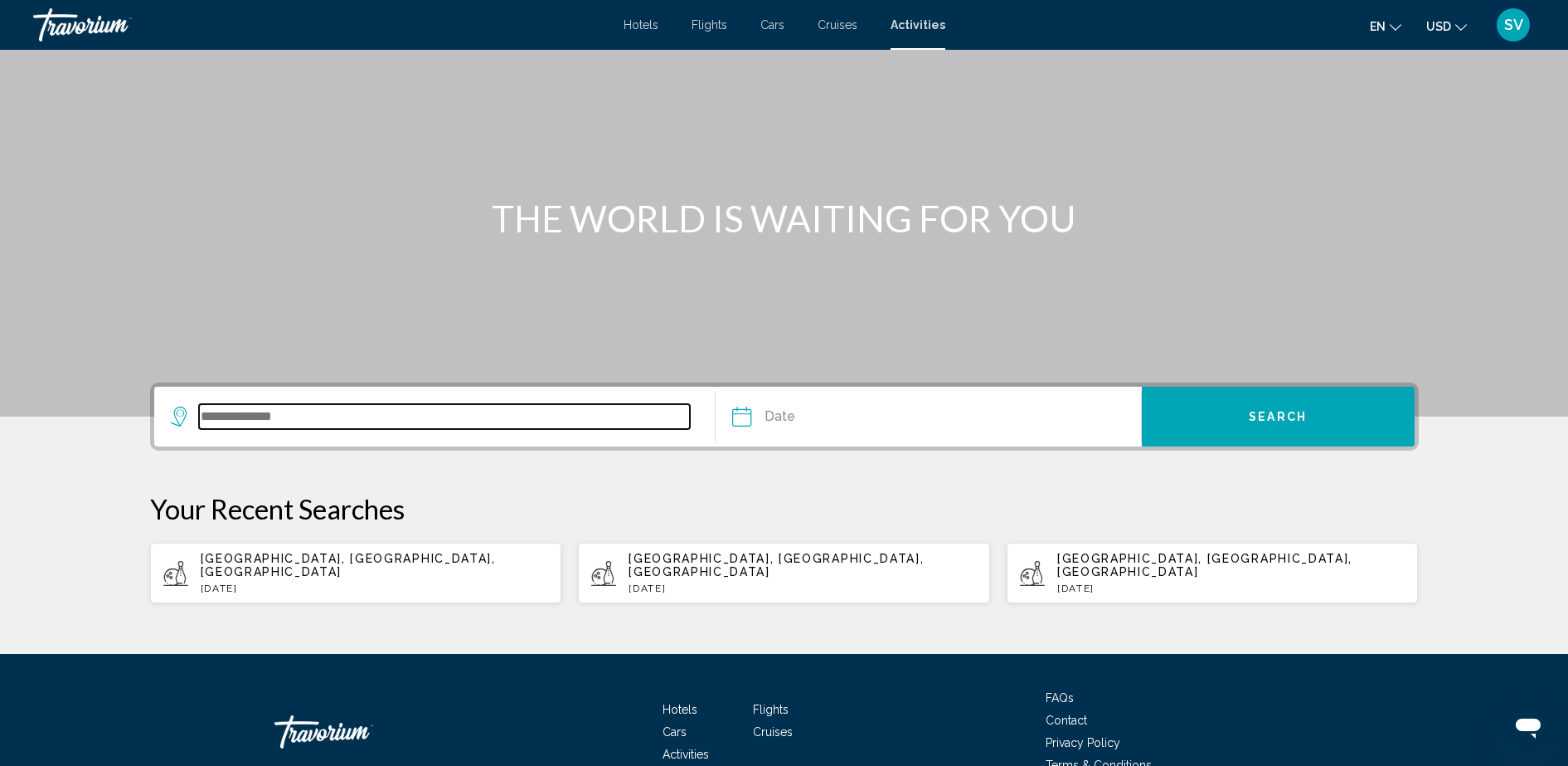
scroll to position [160, 0]
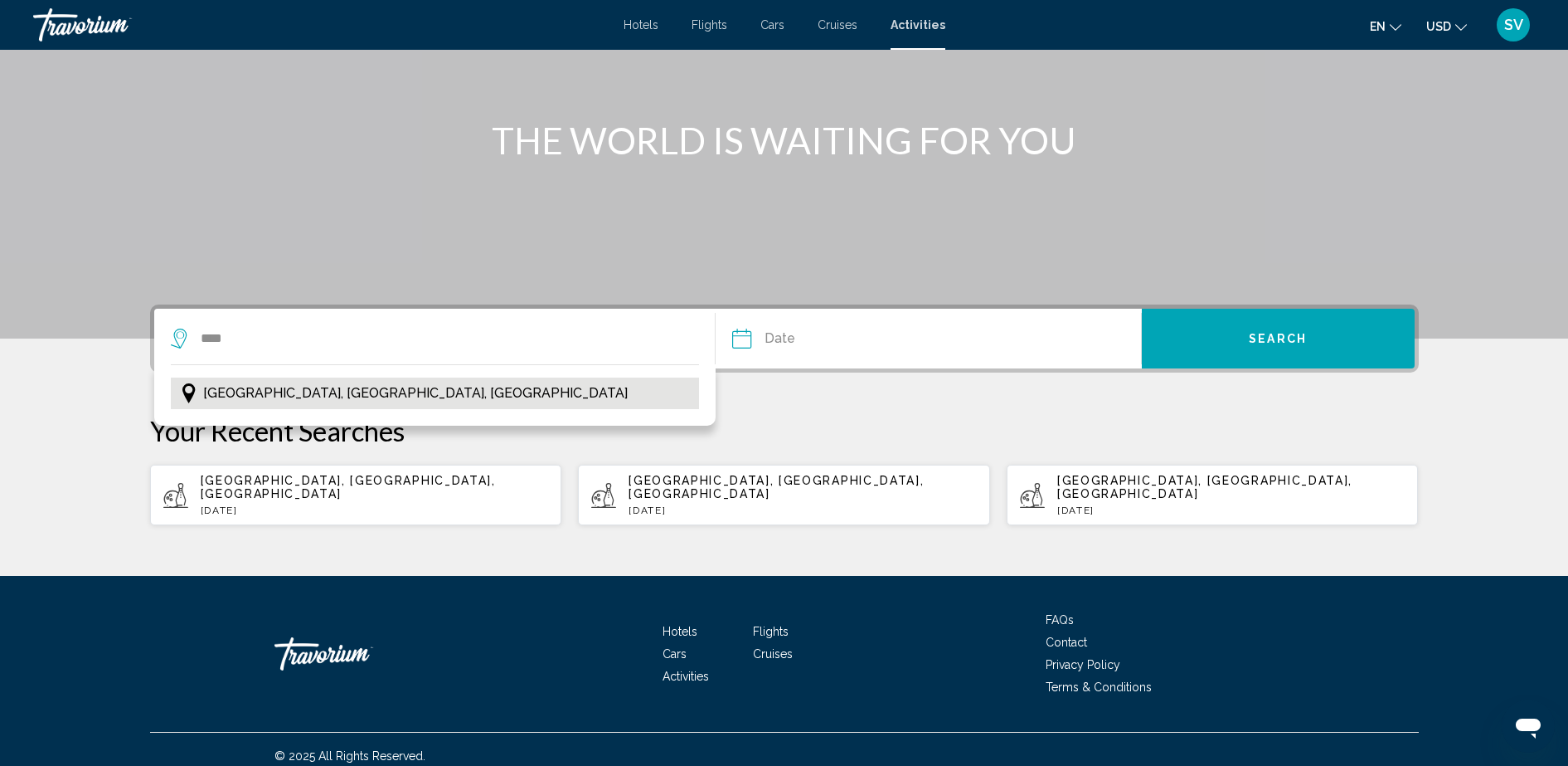
click at [255, 388] on span "[GEOGRAPHIC_DATA], [GEOGRAPHIC_DATA], [GEOGRAPHIC_DATA]" at bounding box center [416, 393] width 425 height 23
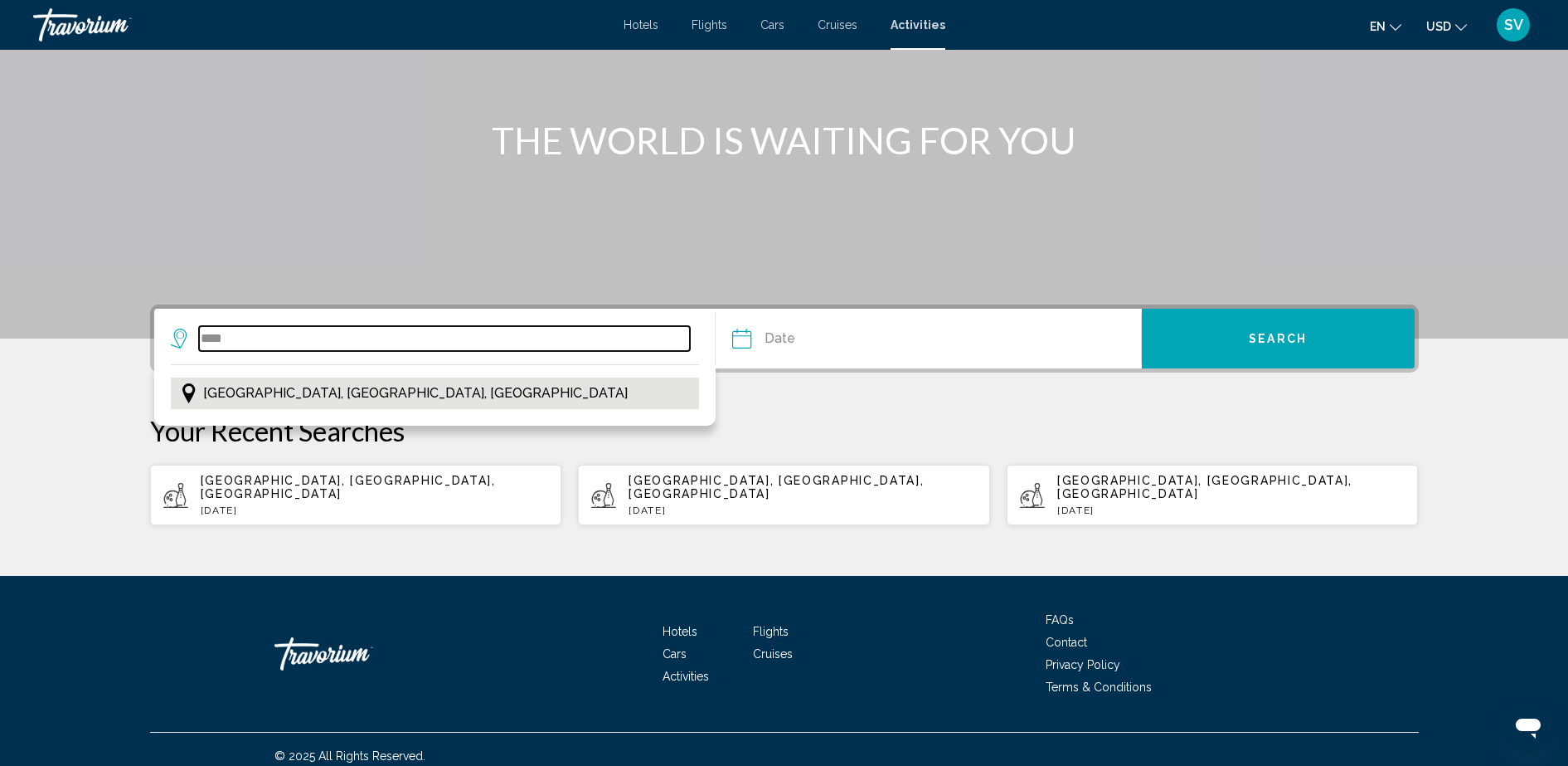
type input "**********"
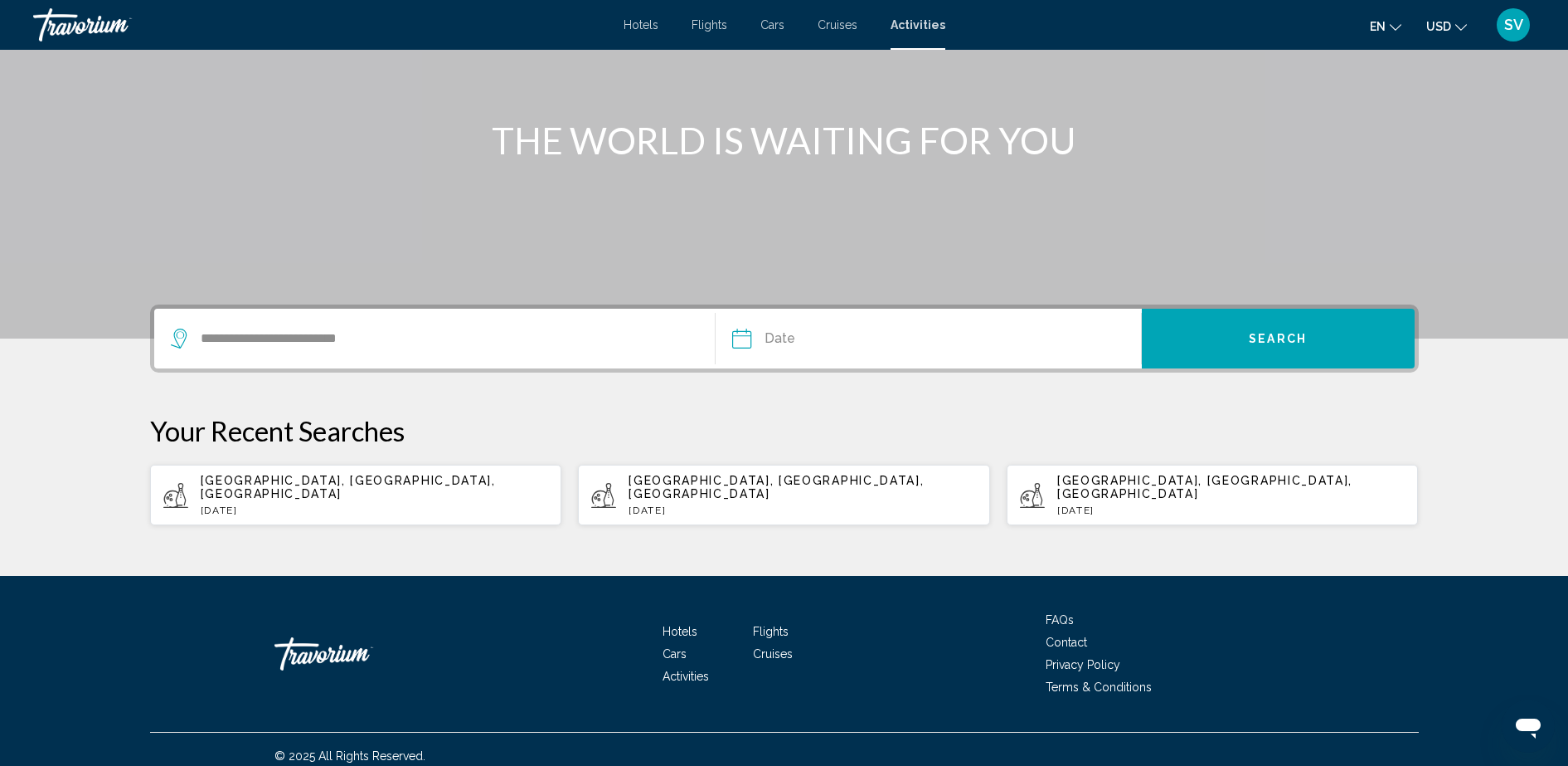
click at [832, 339] on input "Date" at bounding box center [833, 341] width 211 height 65
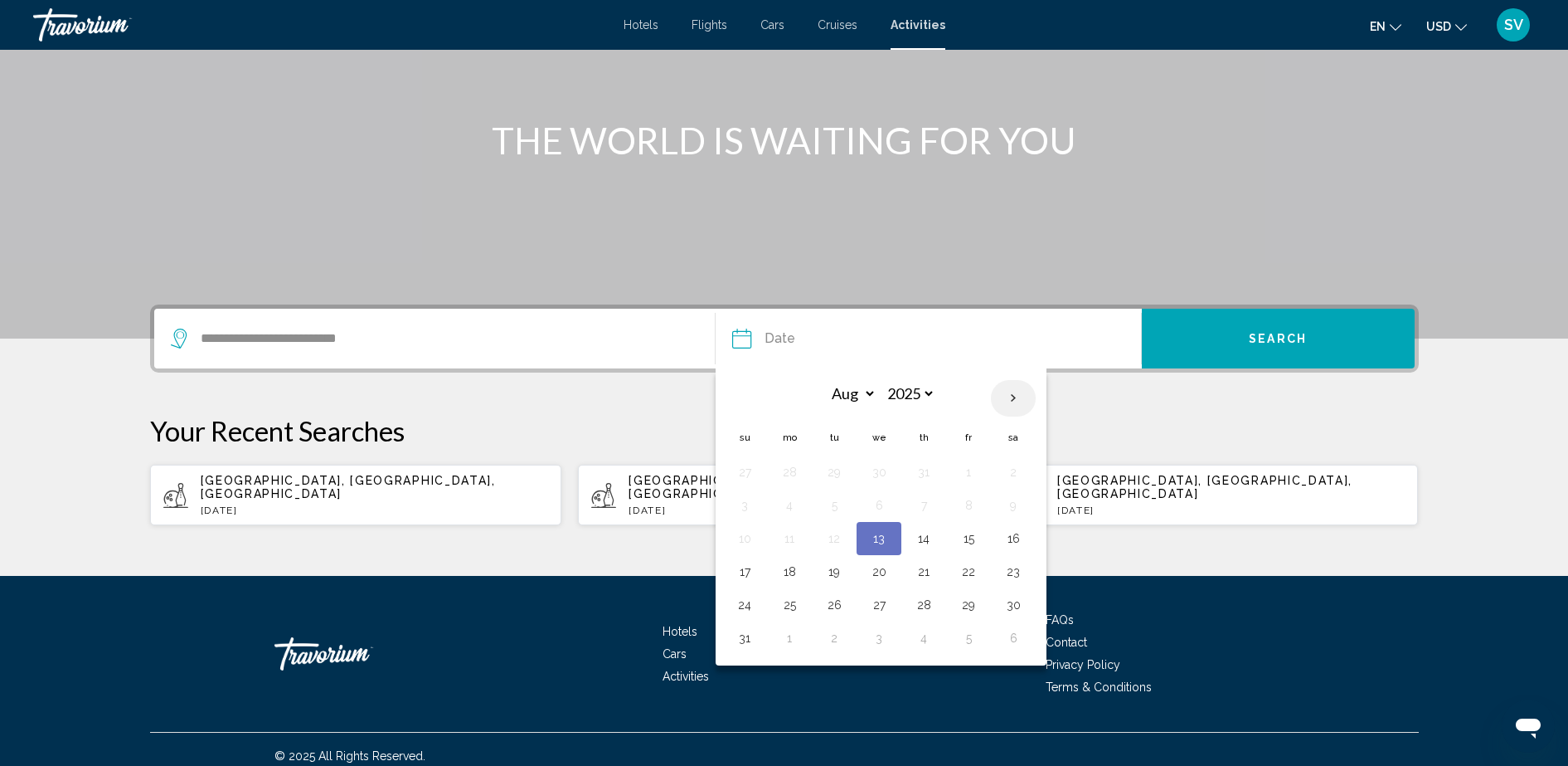
click at [1017, 401] on th "Next month" at bounding box center [1013, 398] width 45 height 37
select select "*"
click at [929, 538] on button "18" at bounding box center [924, 538] width 26 height 23
type input "**********"
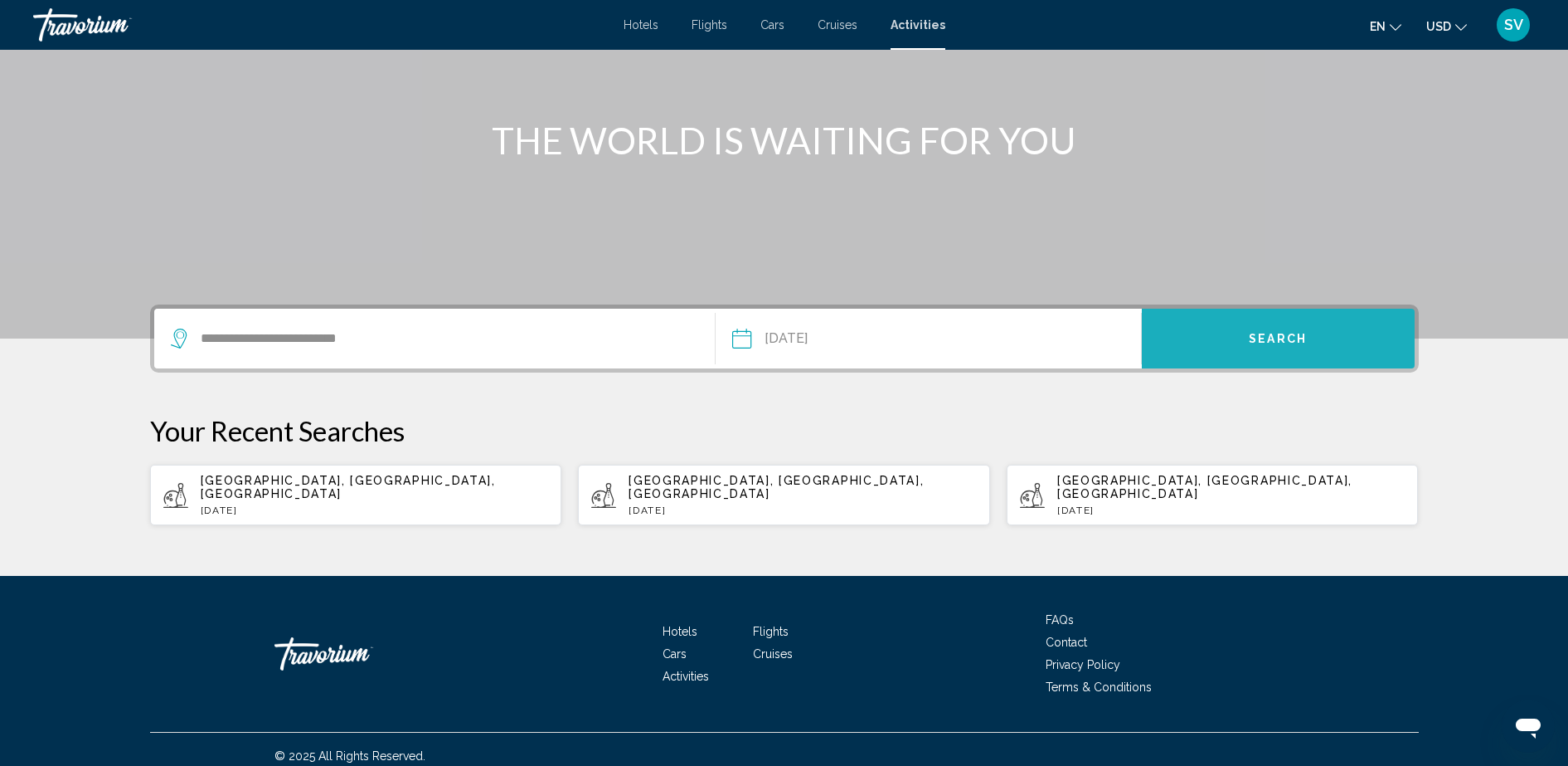
click at [1311, 333] on button "Search" at bounding box center [1278, 339] width 273 height 60
